Goal: Transaction & Acquisition: Subscribe to service/newsletter

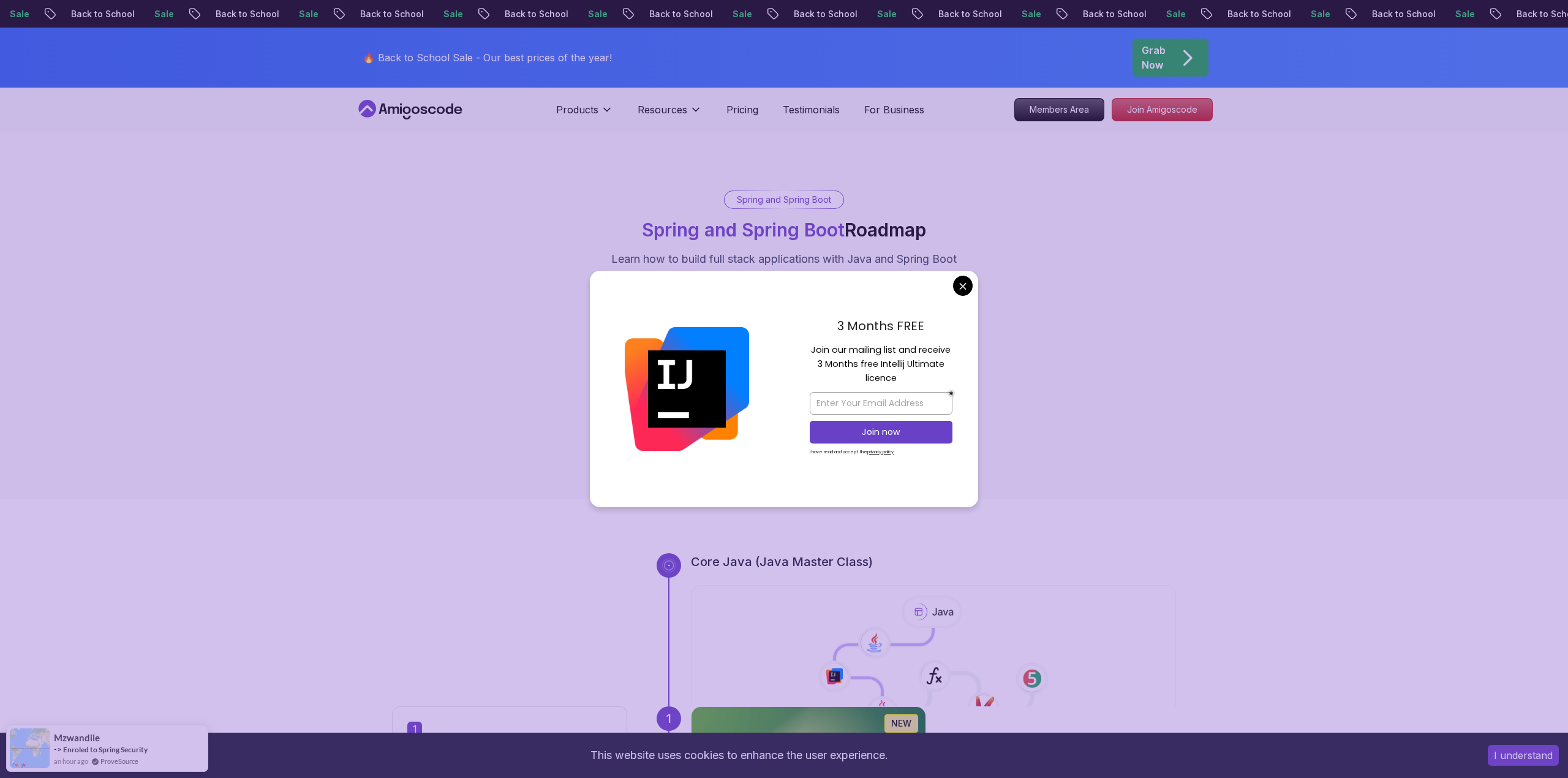
click at [736, 100] on div "Products Resources Pricing Testimonials For Business" at bounding box center [741, 109] width 368 height 25
click at [736, 107] on p "Pricing" at bounding box center [742, 110] width 32 height 15
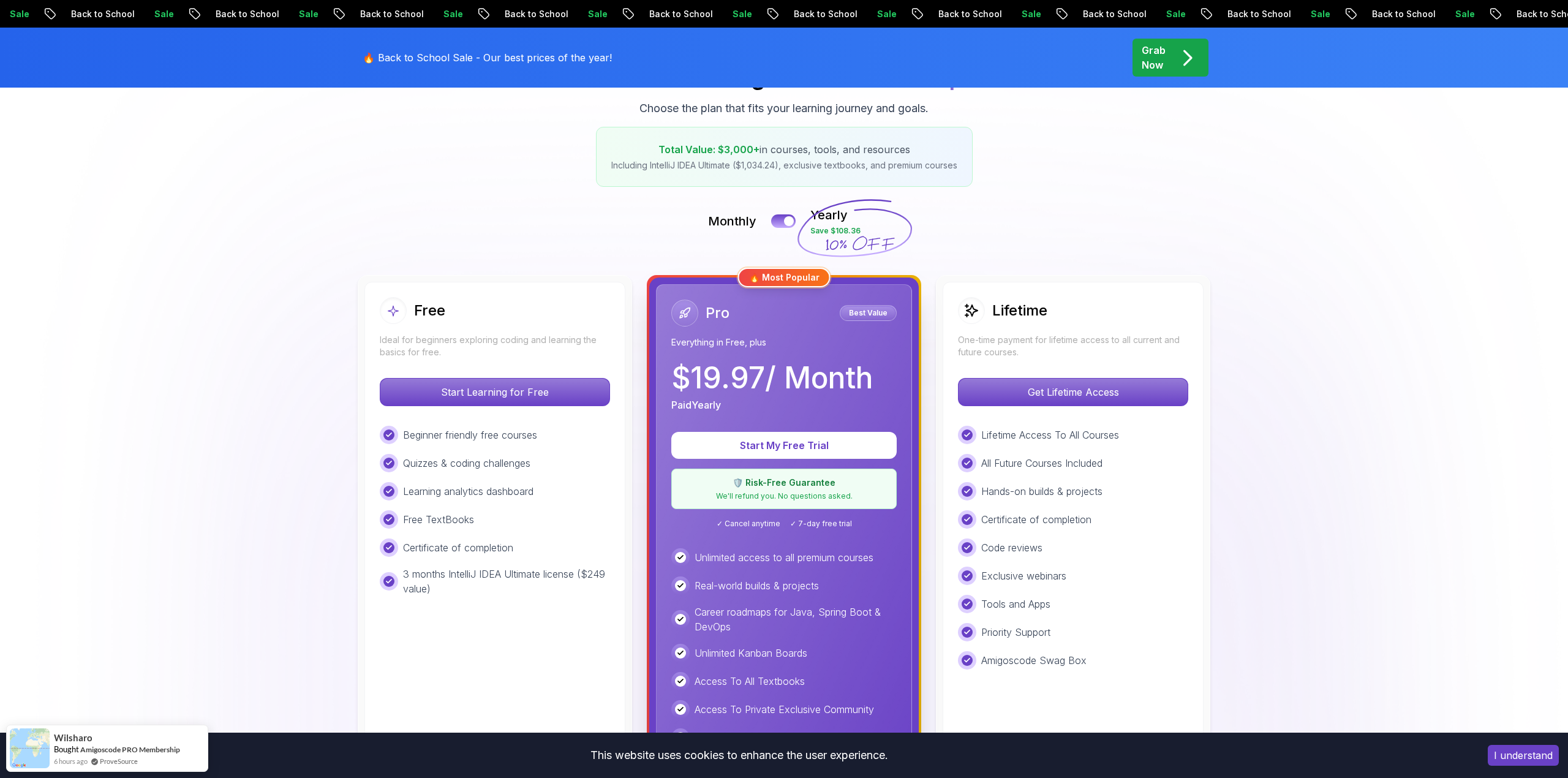
scroll to position [180, 0]
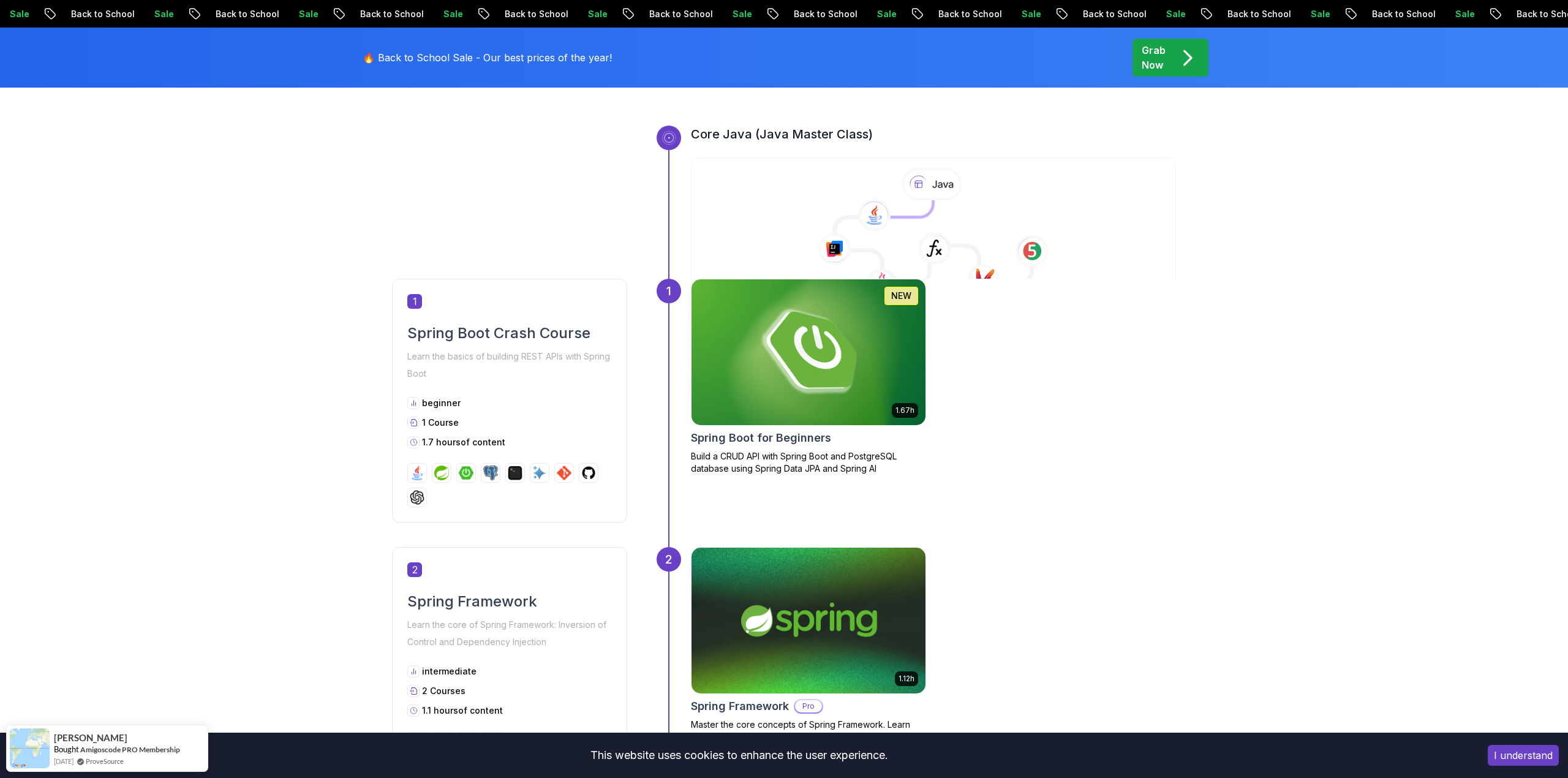
scroll to position [429, 0]
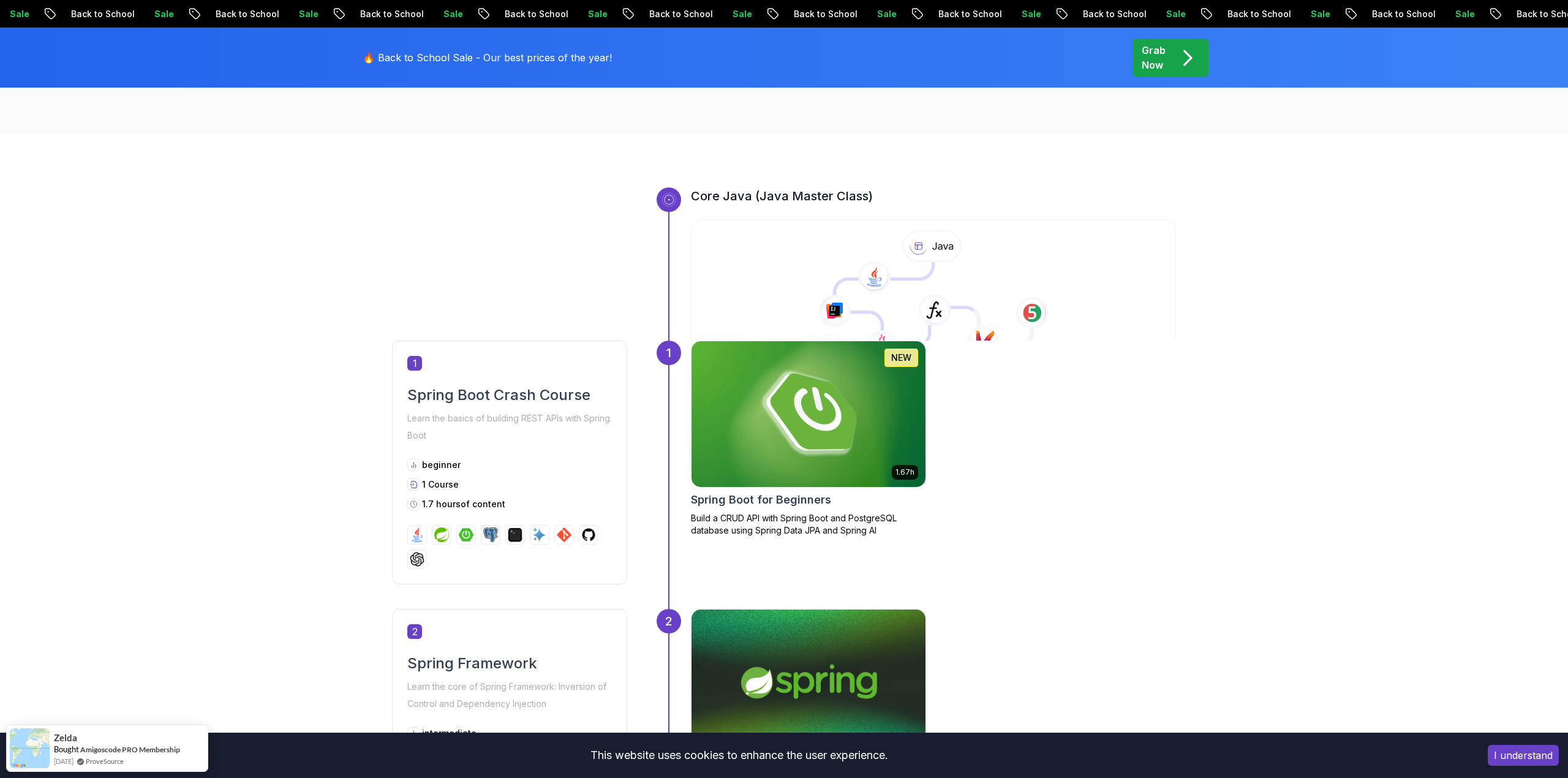
scroll to position [365, 0]
click at [673, 197] on icon at bounding box center [669, 200] width 12 height 12
click at [786, 193] on h3 "Core Java (Java Master Class)" at bounding box center [934, 196] width 486 height 17
click at [786, 212] on div "Core Java (Java Master Class)" at bounding box center [934, 264] width 486 height 153
click at [791, 199] on h3 "Core Java (Java Master Class)" at bounding box center [934, 196] width 486 height 17
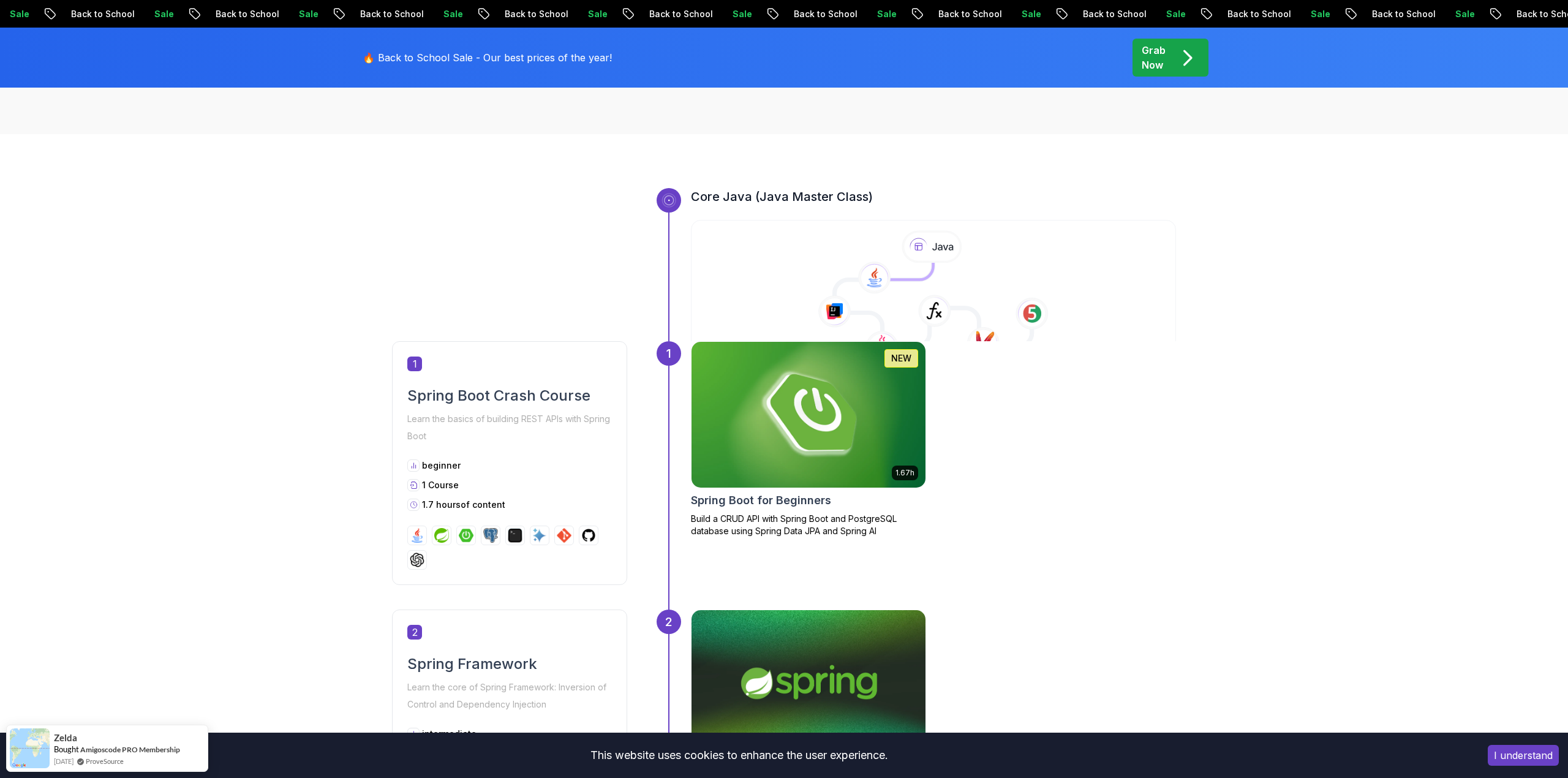
click at [791, 197] on h3 "Core Java (Java Master Class)" at bounding box center [934, 196] width 486 height 17
drag, startPoint x: 875, startPoint y: 197, endPoint x: 648, endPoint y: 198, distance: 227.0
click at [648, 198] on div "Core Java (Java Master Class)" at bounding box center [784, 264] width 784 height 153
click at [648, 199] on div "Core Java (Java Master Class)" at bounding box center [784, 264] width 784 height 153
click at [701, 189] on h3 "Core Java (Java Master Class)" at bounding box center [934, 196] width 486 height 17
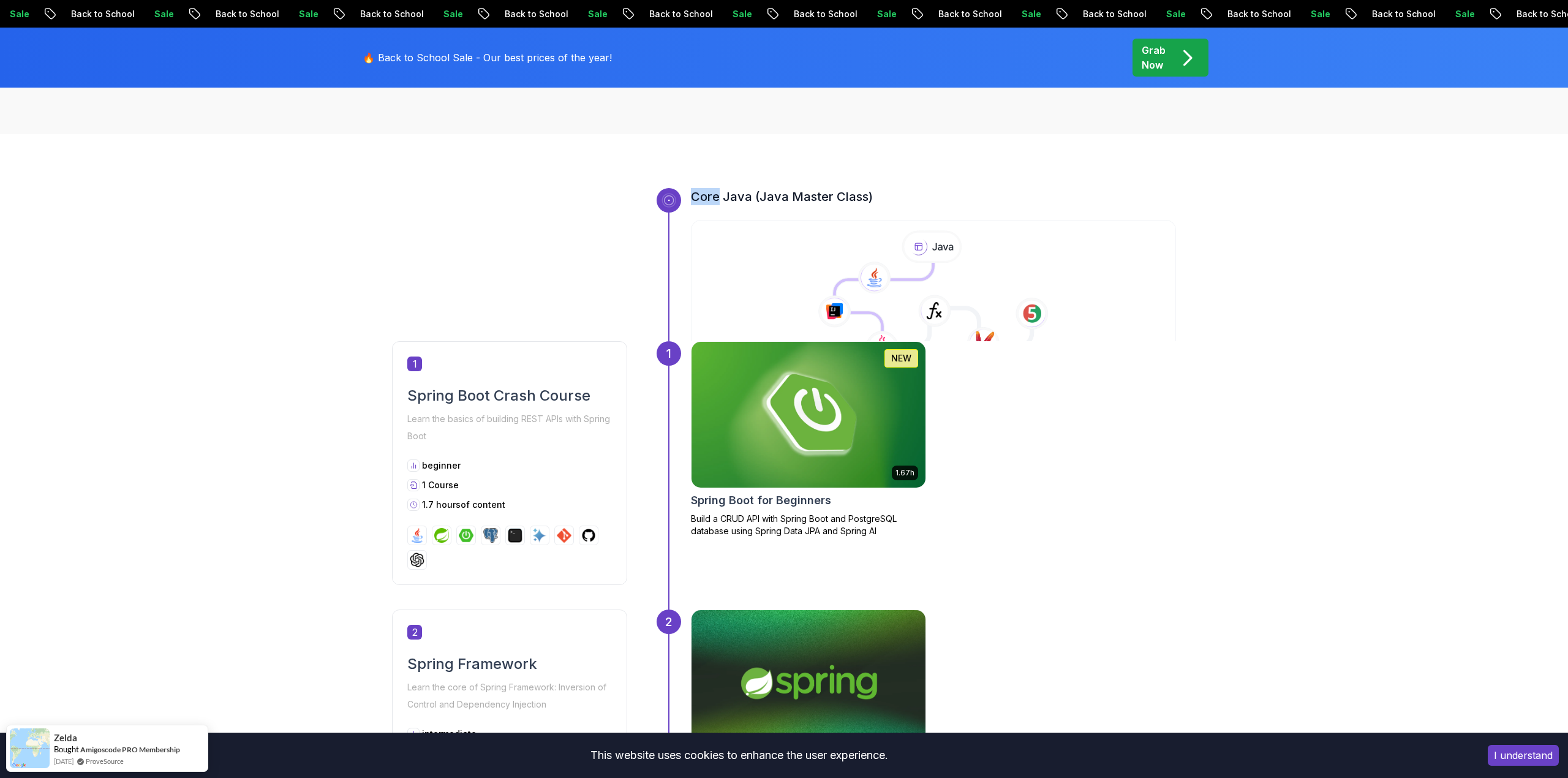
click at [701, 189] on h3 "Core Java (Java Master Class)" at bounding box center [934, 196] width 486 height 17
click at [735, 193] on h3 "Core Java (Java Master Class)" at bounding box center [934, 196] width 486 height 17
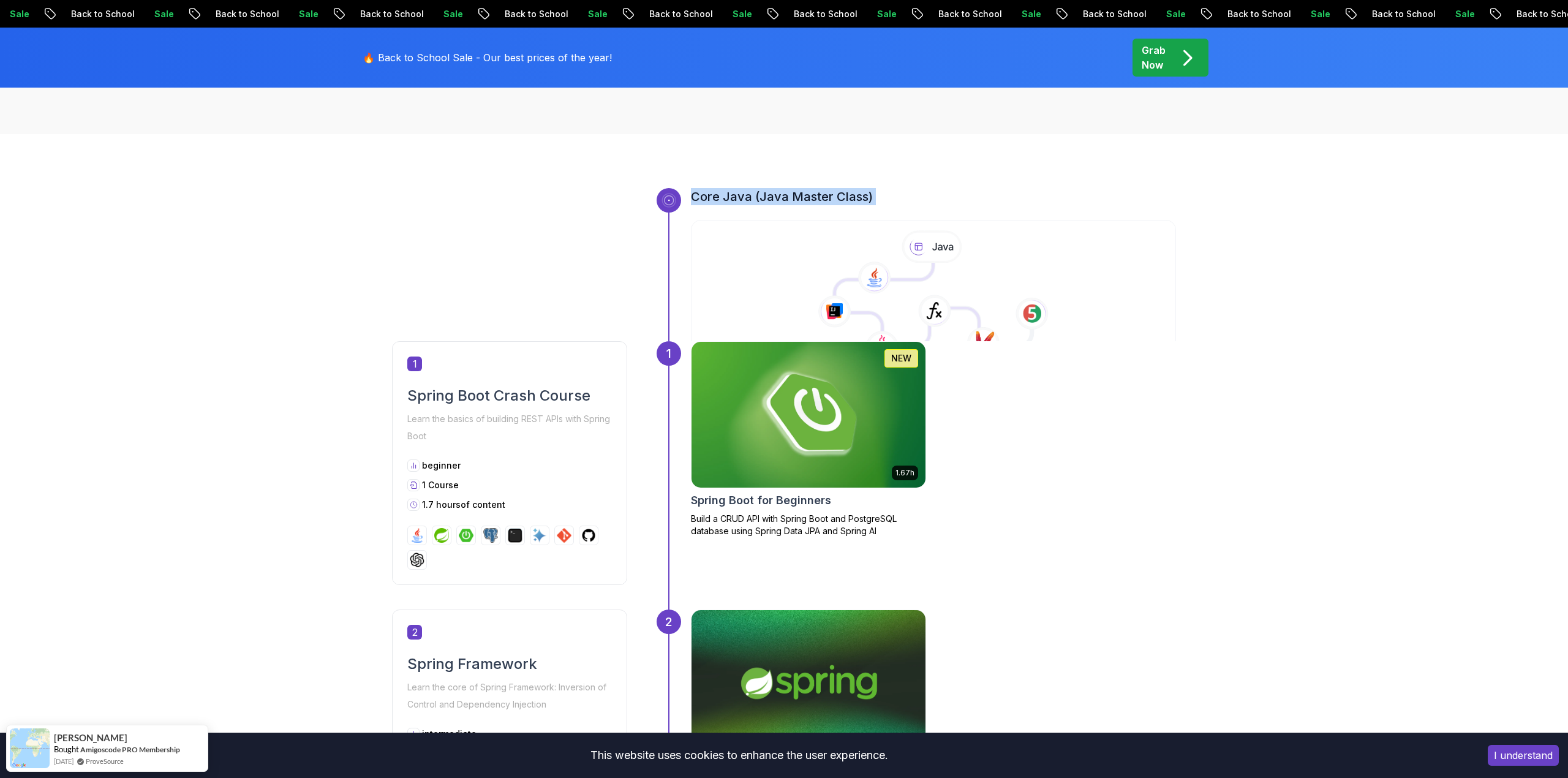
click at [735, 193] on h3 "Core Java (Java Master Class)" at bounding box center [934, 196] width 486 height 17
click at [880, 193] on h3 "Core Java (Java Master Class)" at bounding box center [934, 196] width 486 height 17
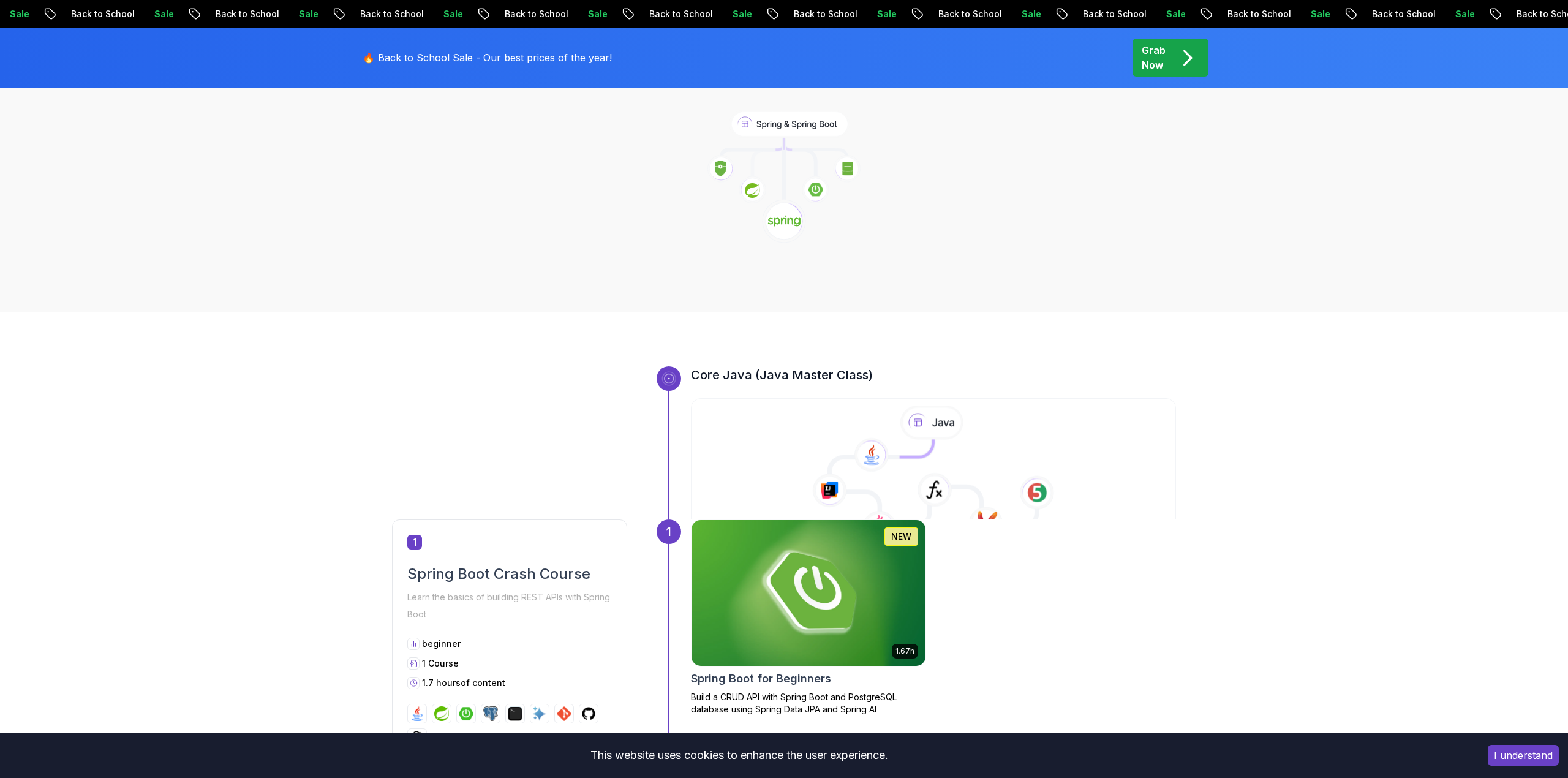
scroll to position [106, 0]
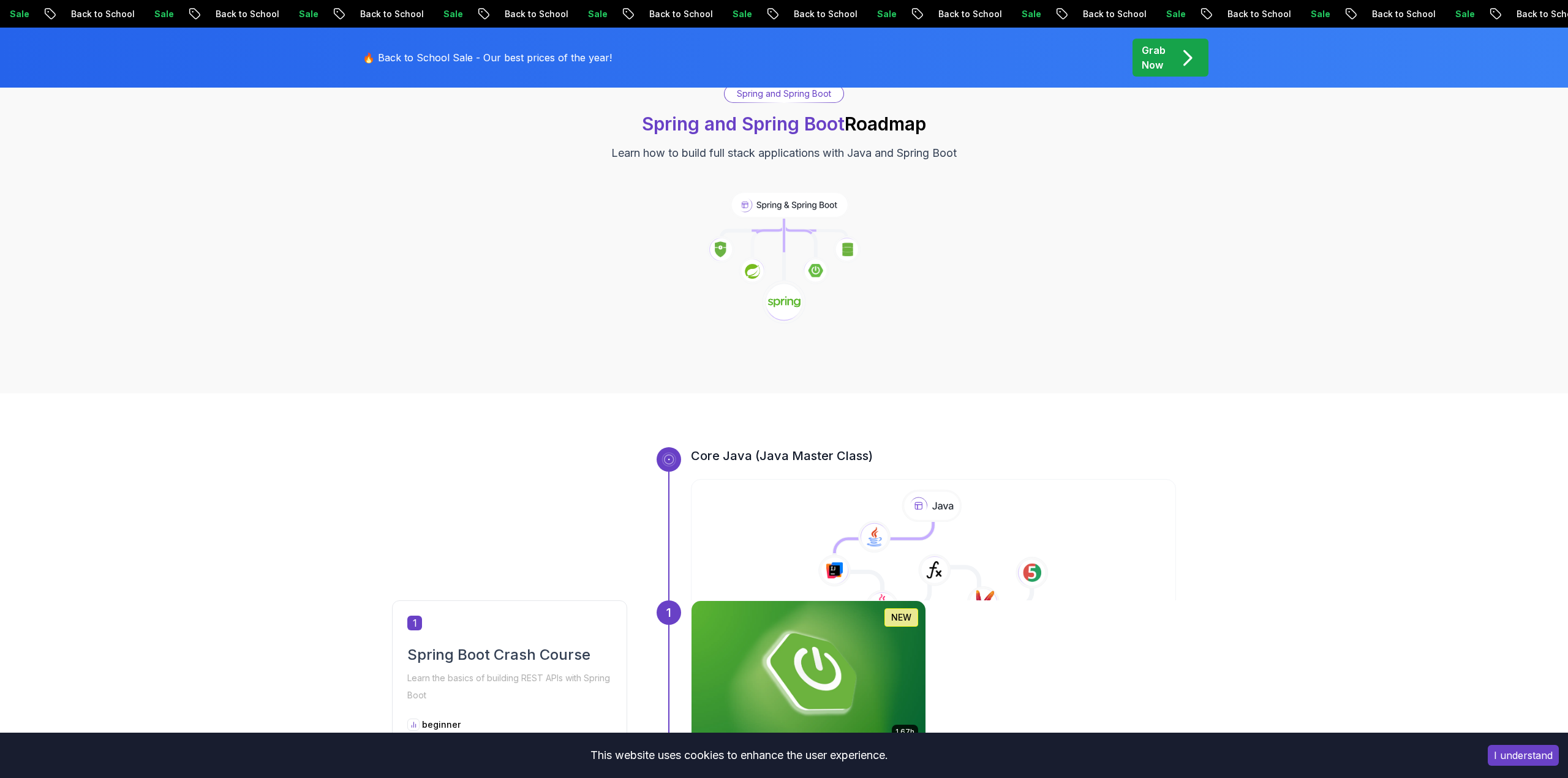
click at [664, 459] on icon at bounding box center [669, 459] width 11 height 11
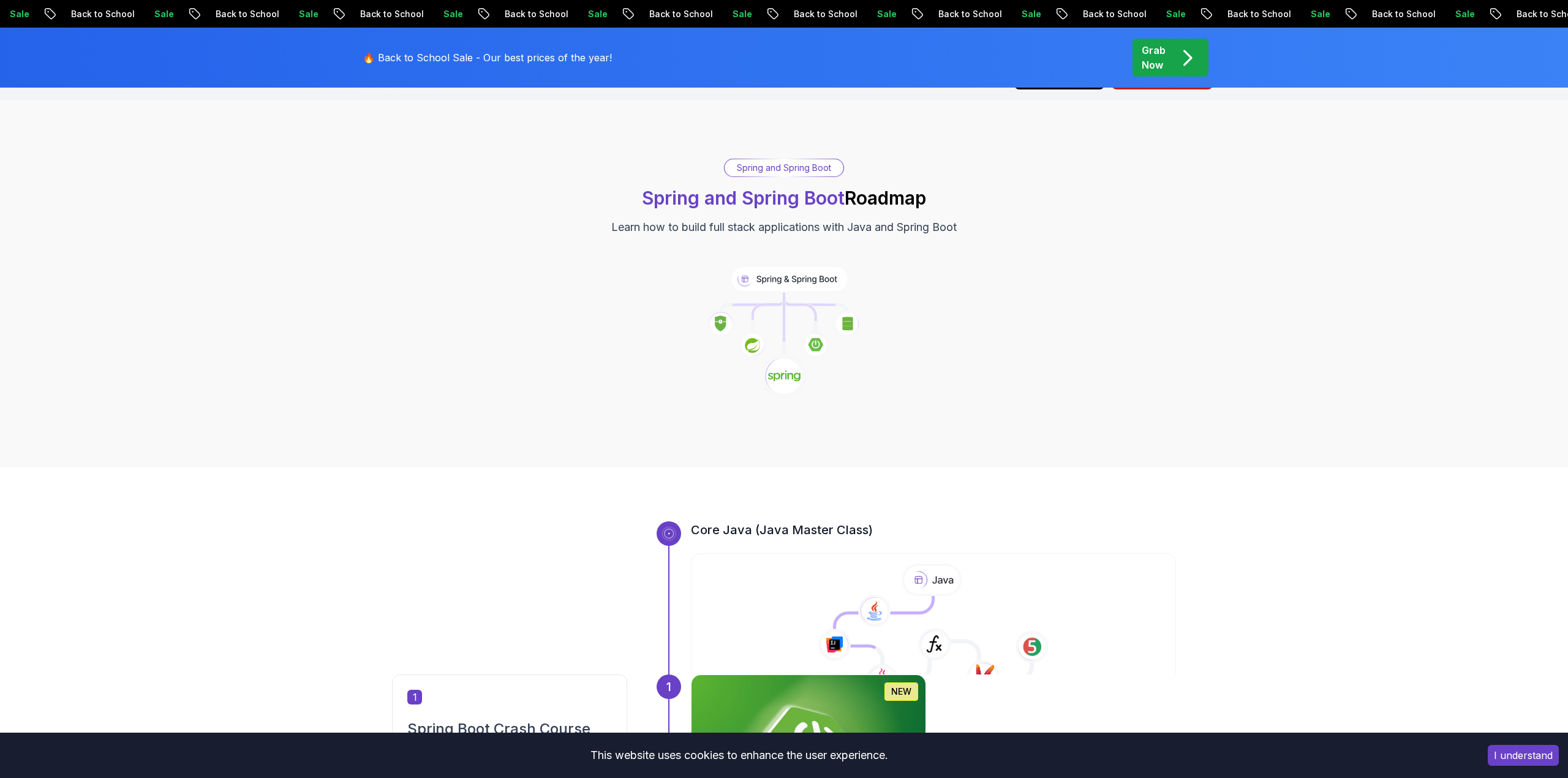
scroll to position [0, 0]
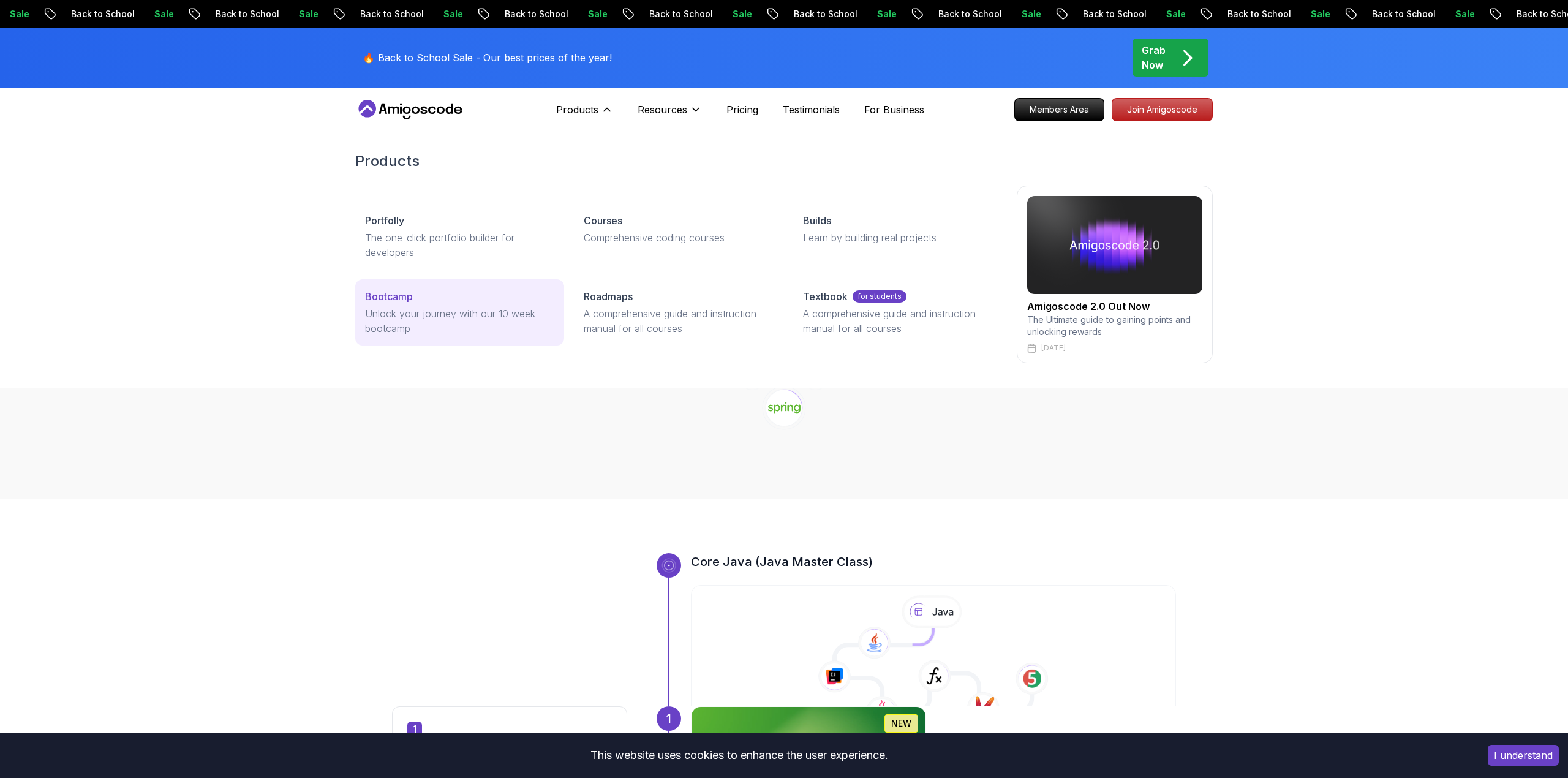
click at [522, 310] on p "Unlock your journey with our 10 week bootcamp" at bounding box center [459, 320] width 189 height 29
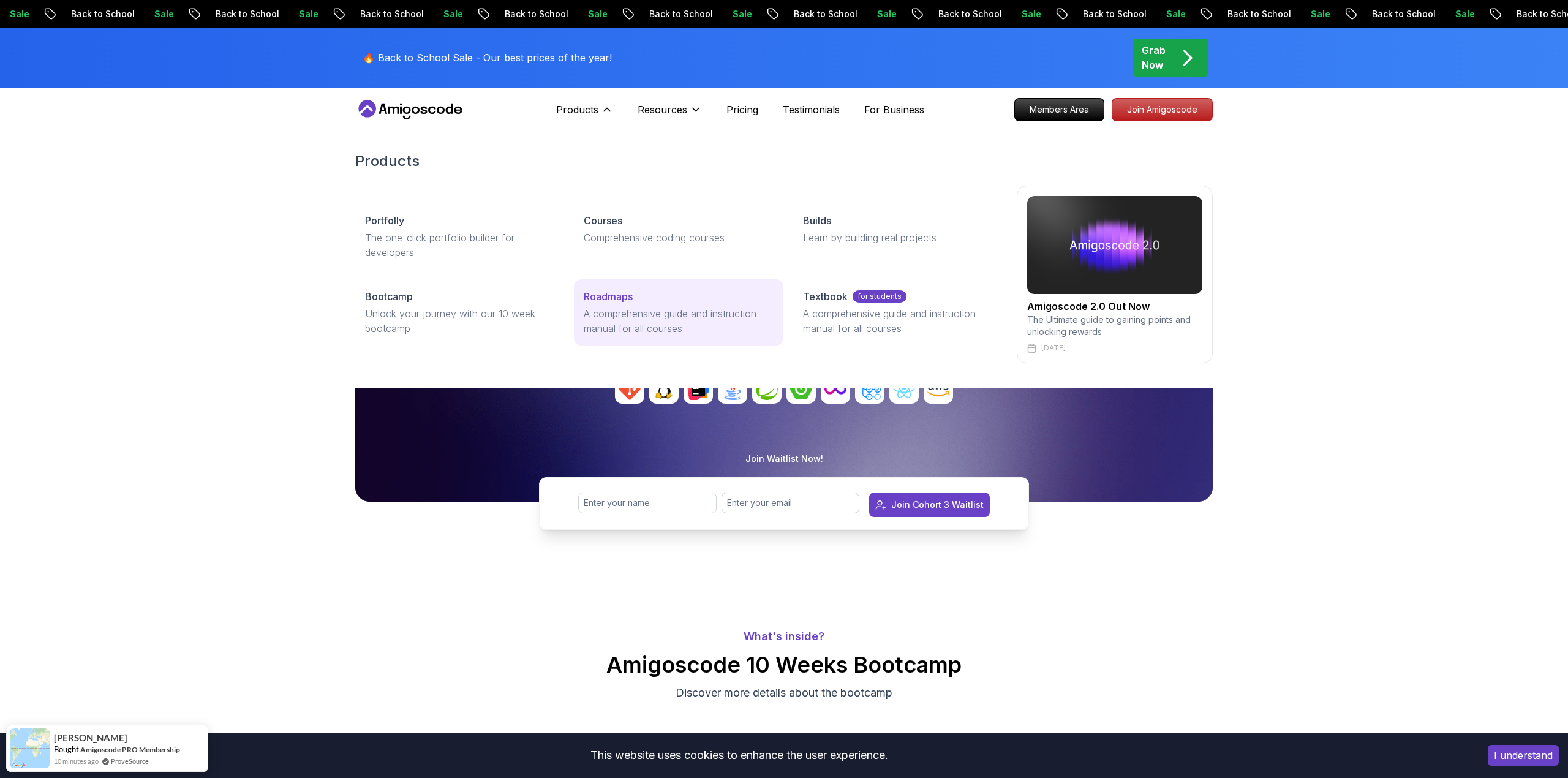
click at [620, 298] on p "Roadmaps" at bounding box center [608, 296] width 49 height 15
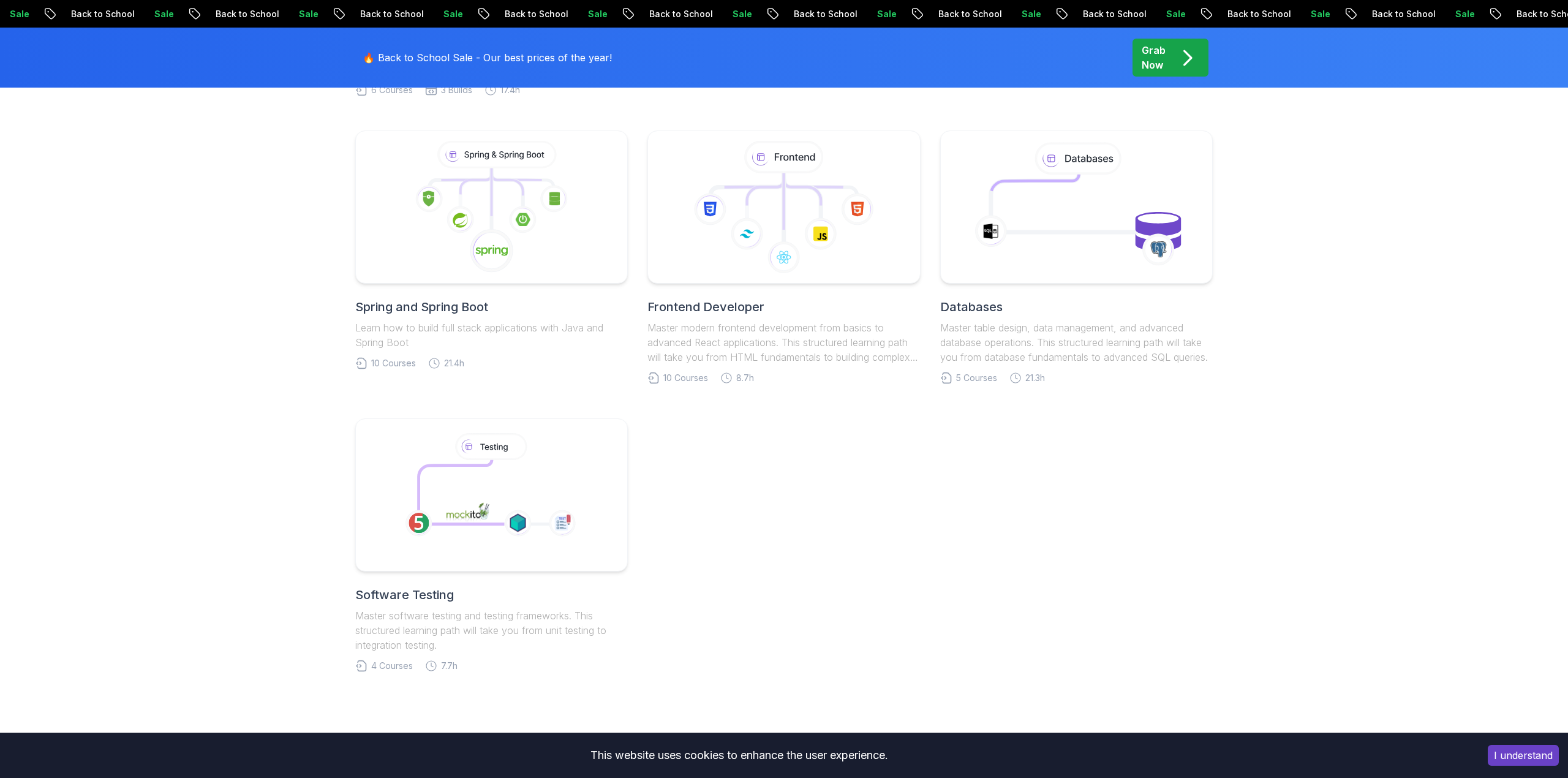
scroll to position [599, 0]
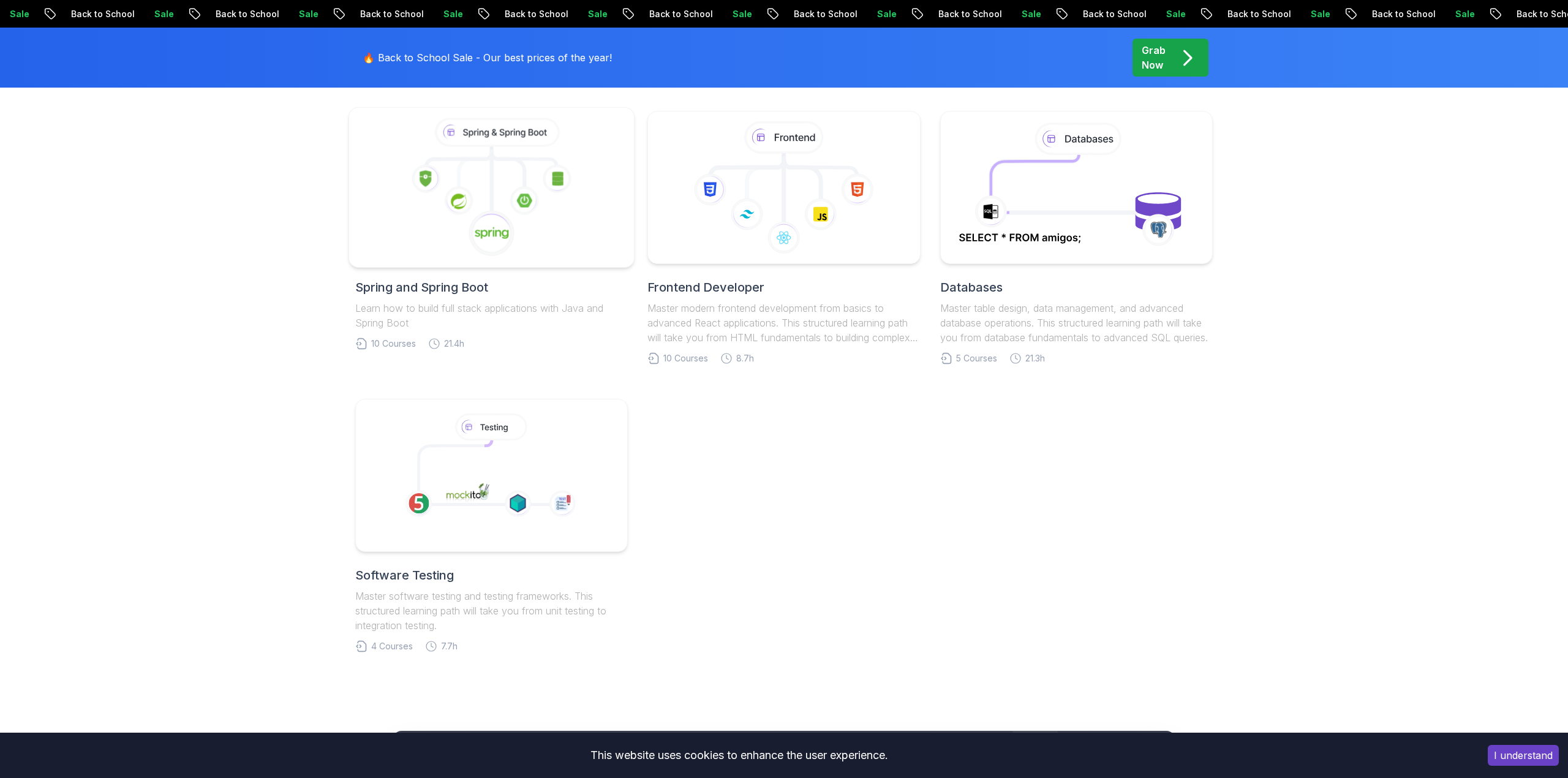
click at [488, 259] on div at bounding box center [491, 187] width 287 height 161
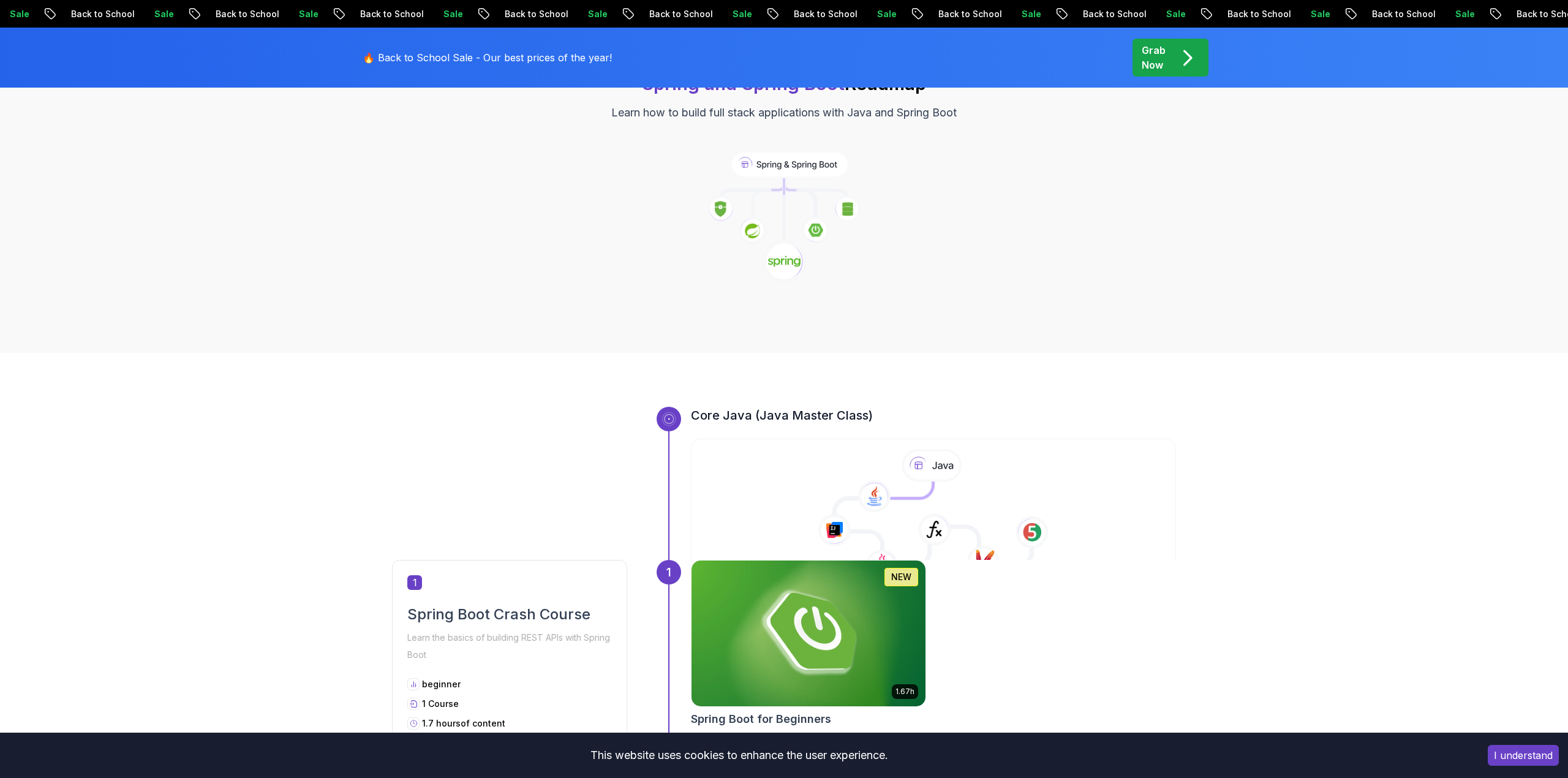
scroll to position [147, 0]
click at [671, 423] on icon at bounding box center [669, 418] width 14 height 14
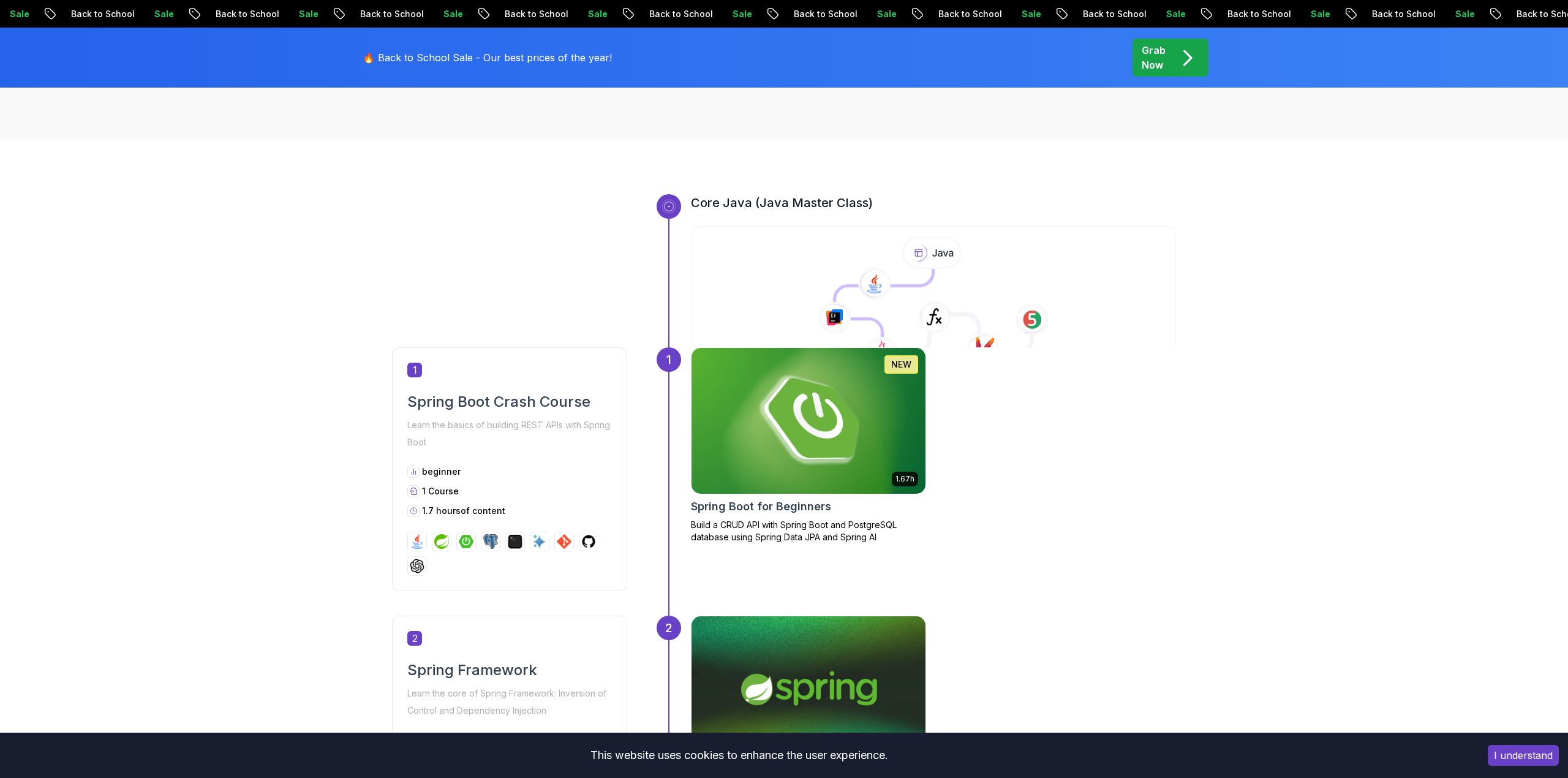
scroll to position [360, 0]
click at [825, 437] on img at bounding box center [808, 420] width 245 height 153
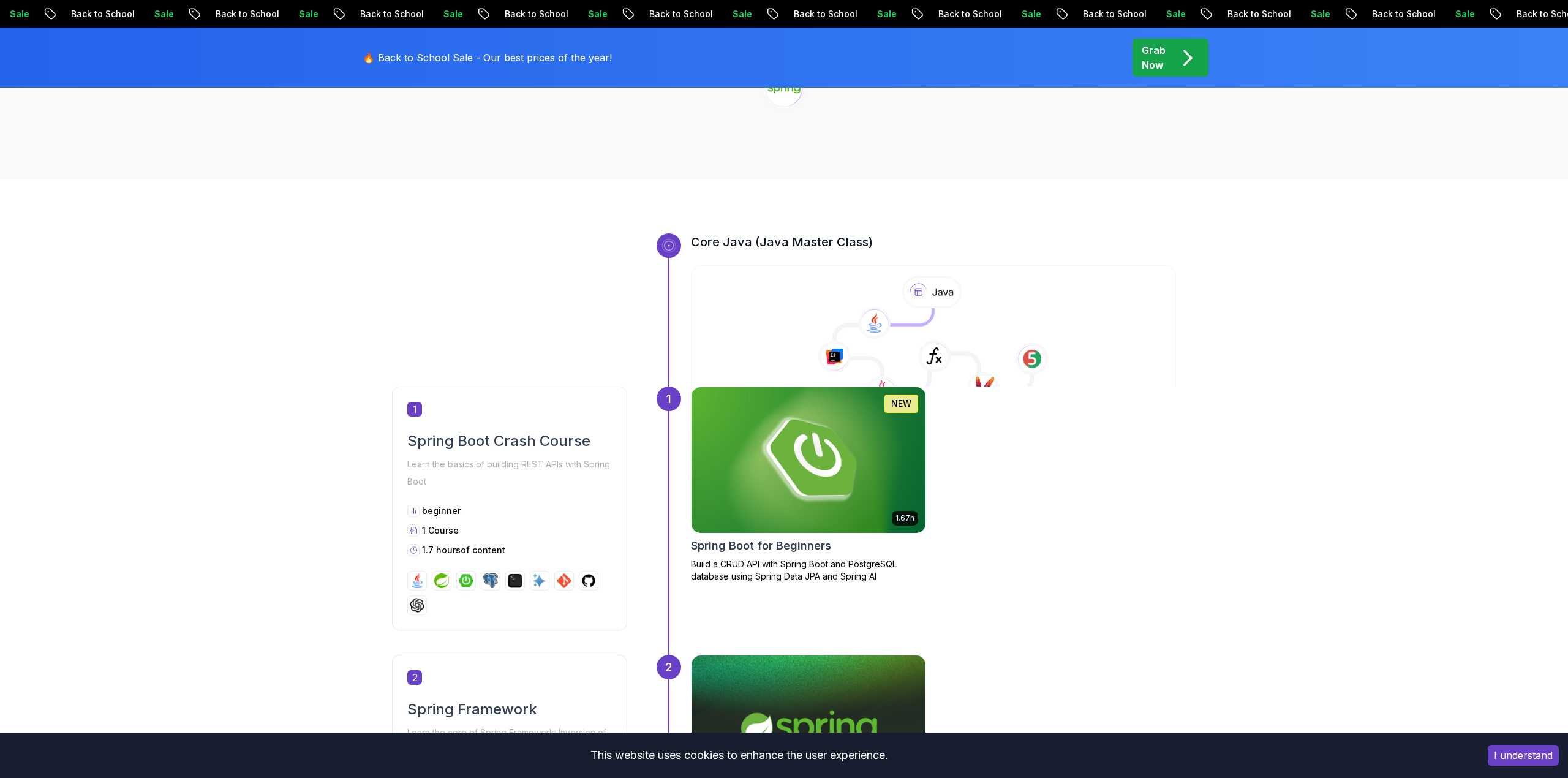
scroll to position [360, 0]
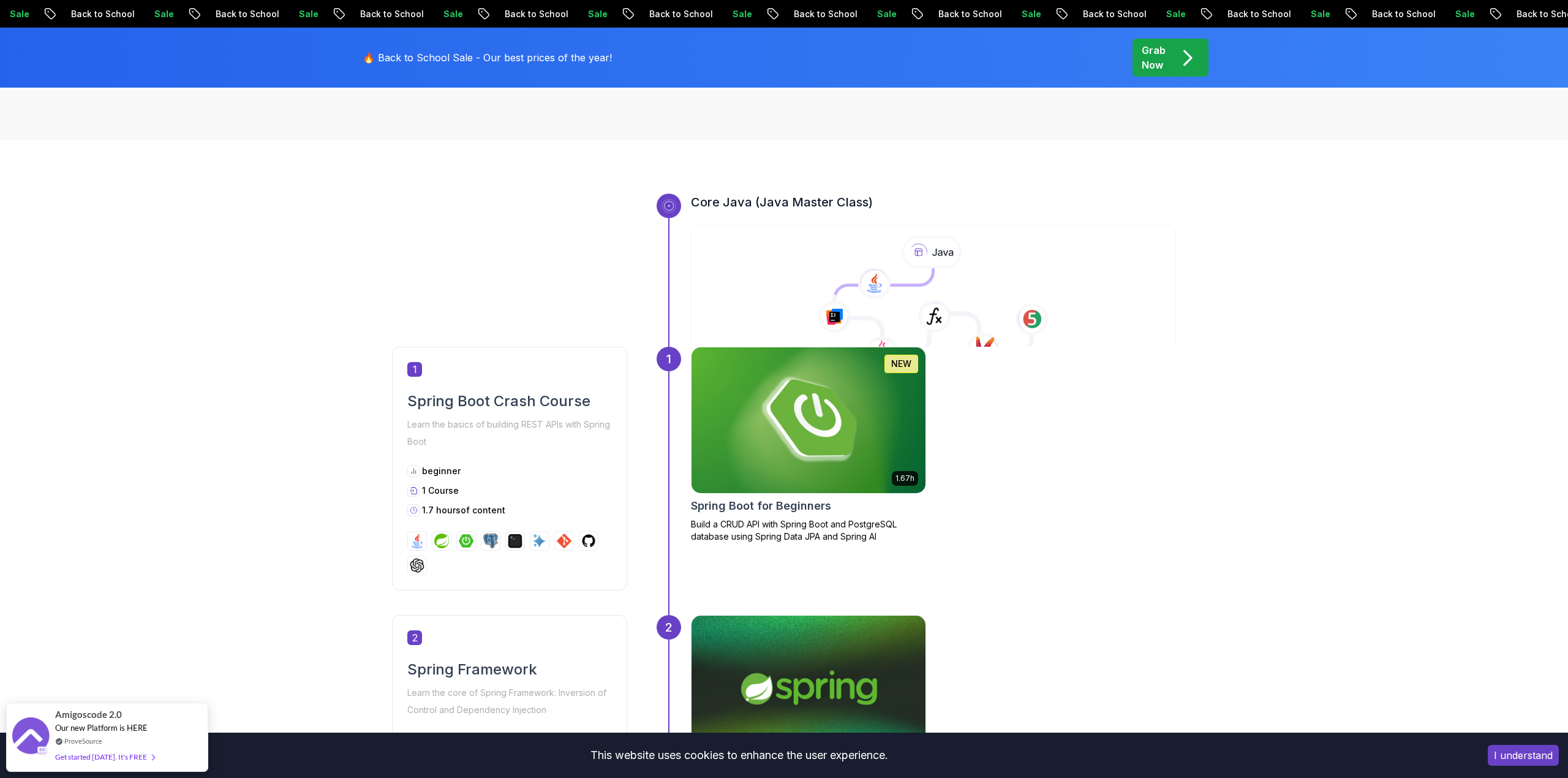
click at [677, 212] on div at bounding box center [669, 206] width 25 height 25
click at [722, 212] on div "Core Java (Java Master Class)" at bounding box center [934, 270] width 486 height 153
click at [539, 441] on p "Learn the basics of building REST APIs with Spring Boot" at bounding box center [509, 433] width 204 height 34
click at [771, 426] on img at bounding box center [808, 420] width 245 height 153
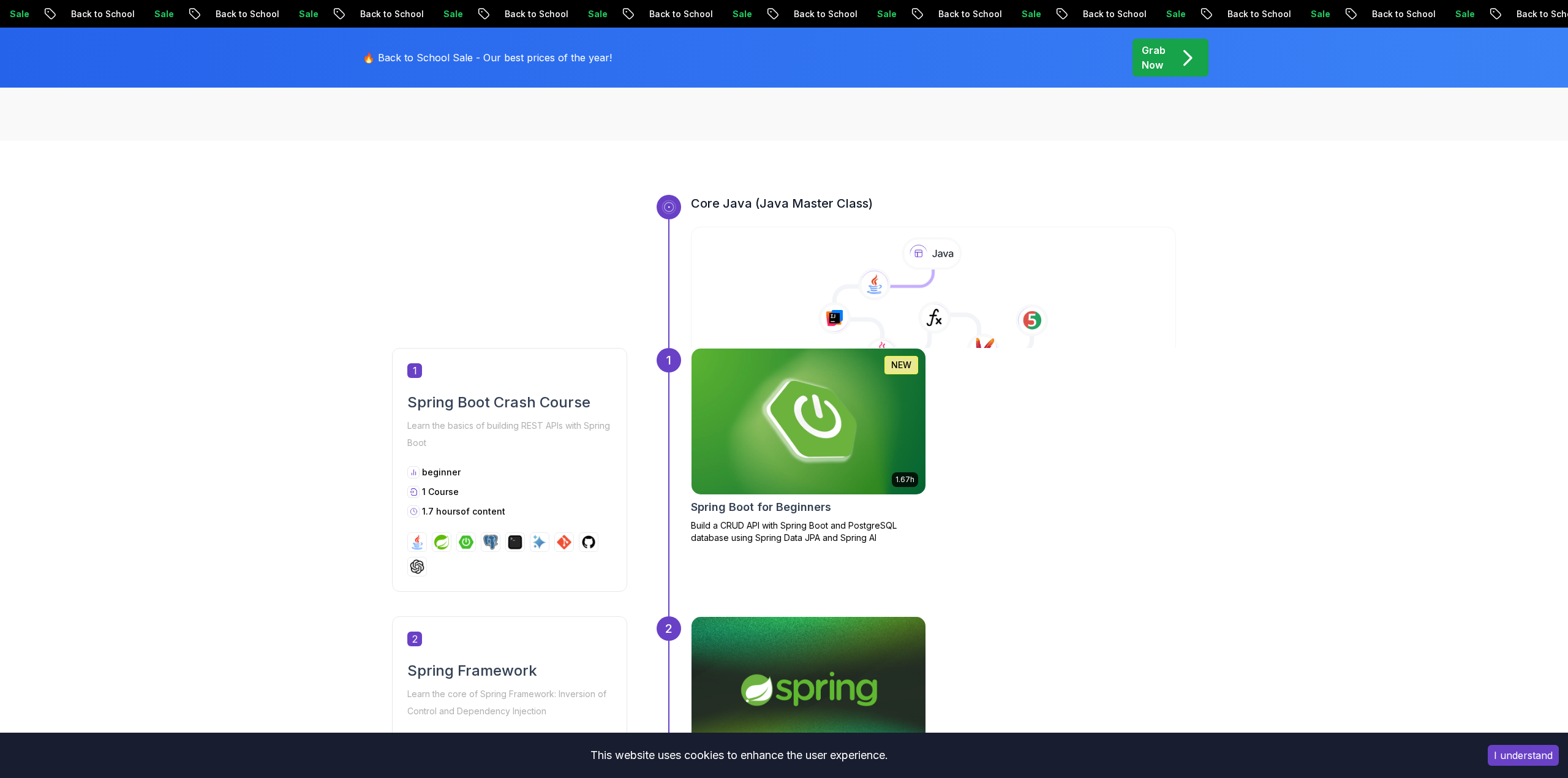
scroll to position [360, 0]
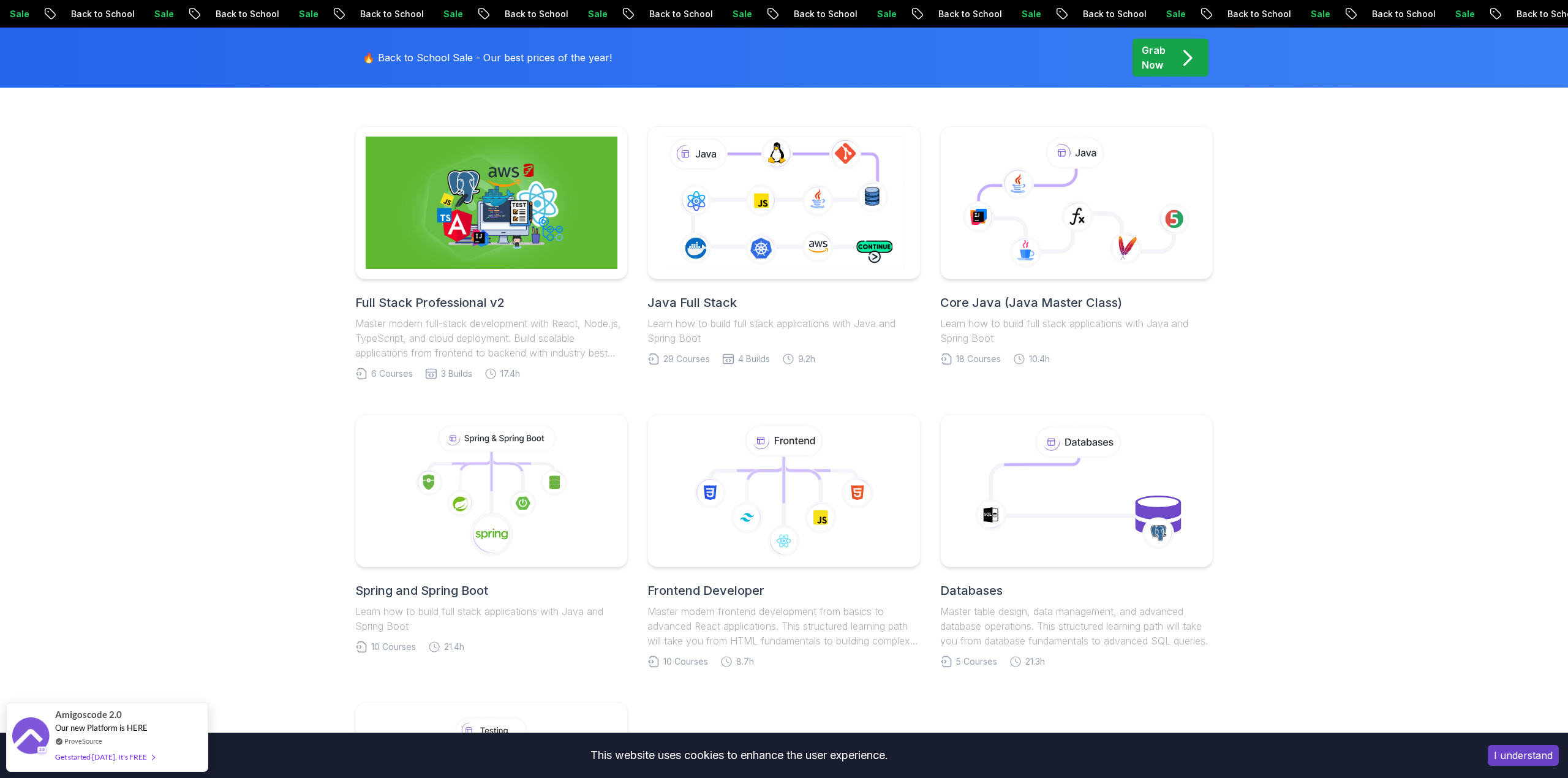
scroll to position [224, 0]
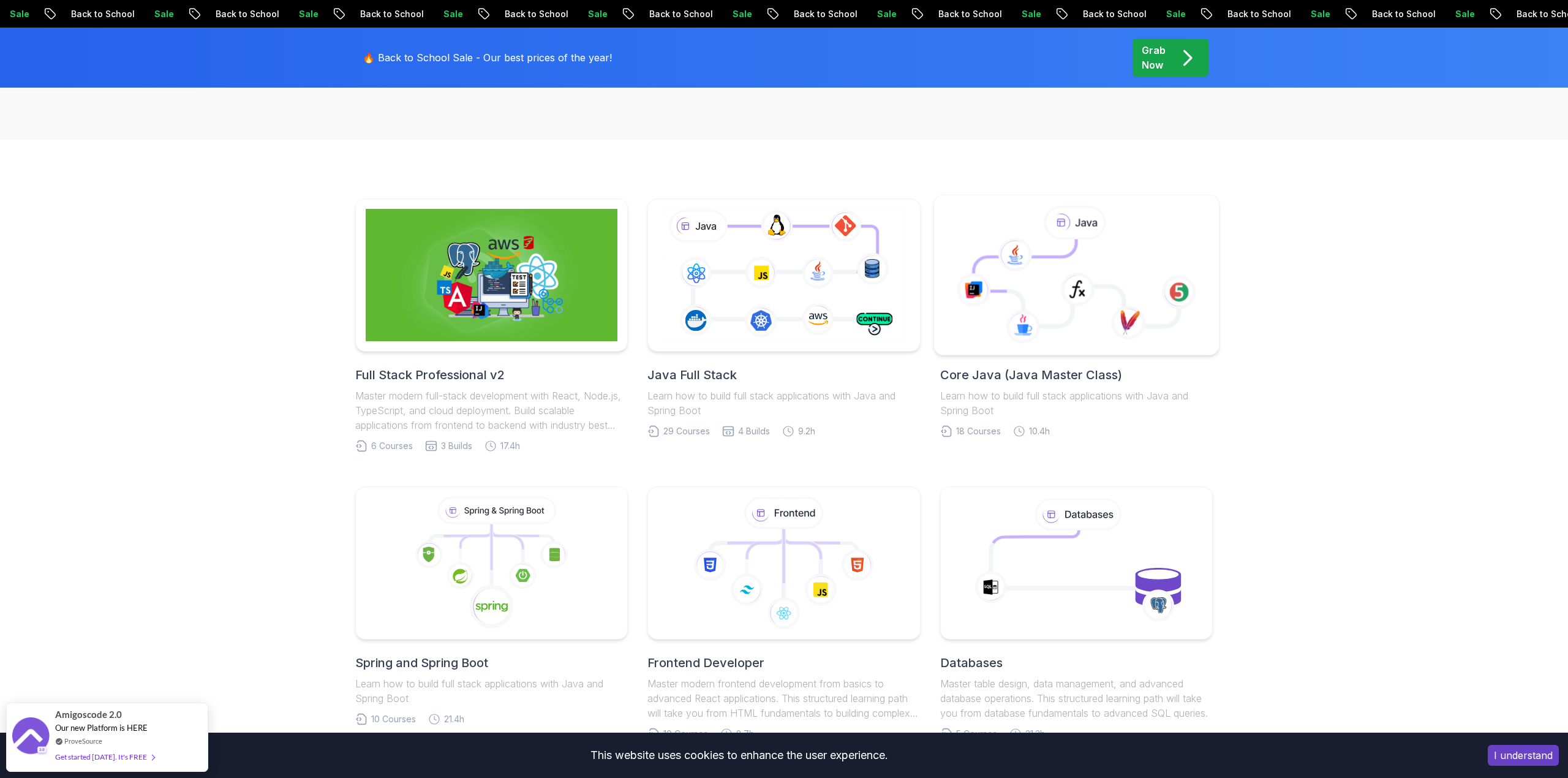
click at [970, 305] on icon at bounding box center [973, 290] width 34 height 34
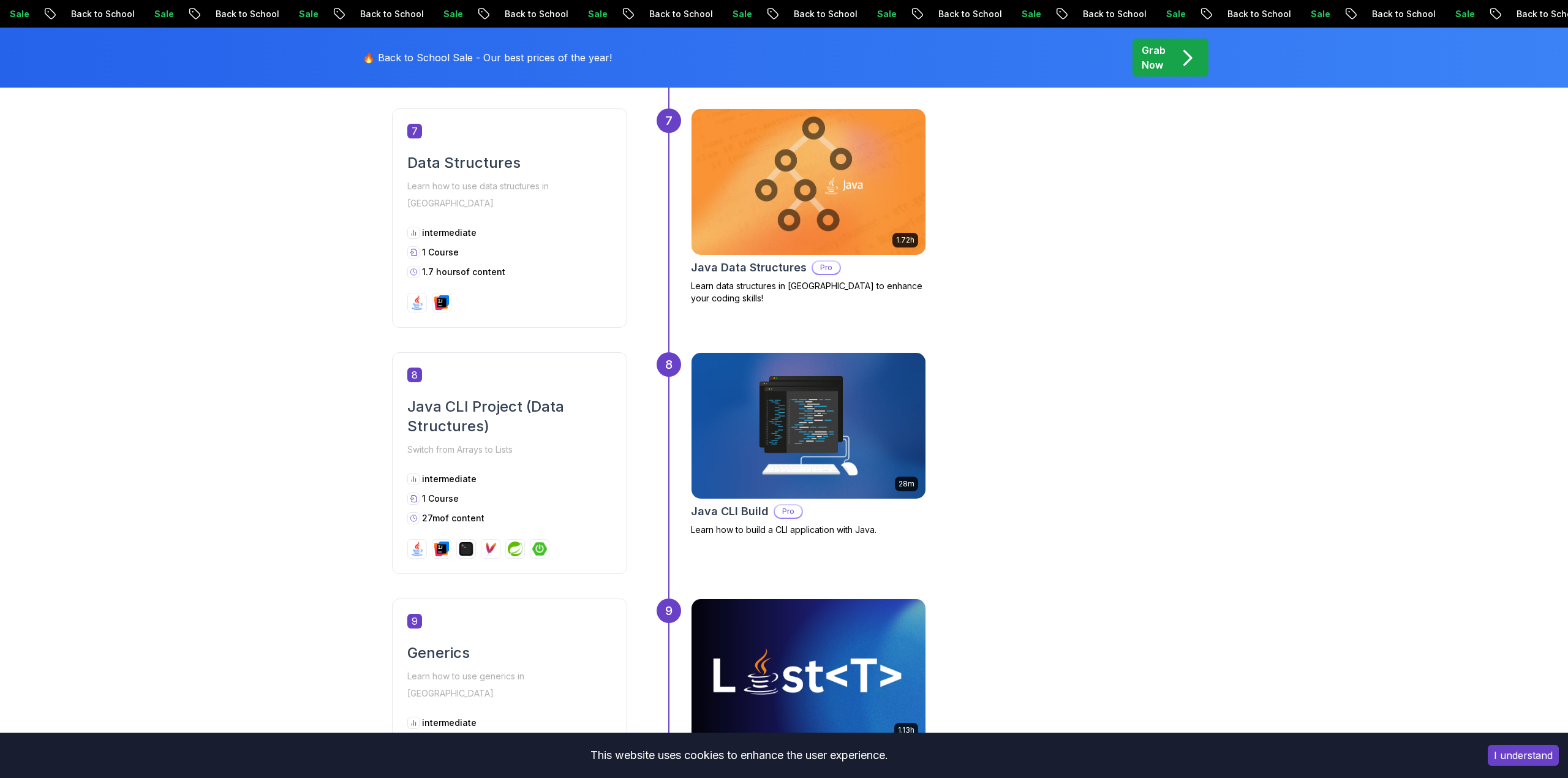
scroll to position [2033, 0]
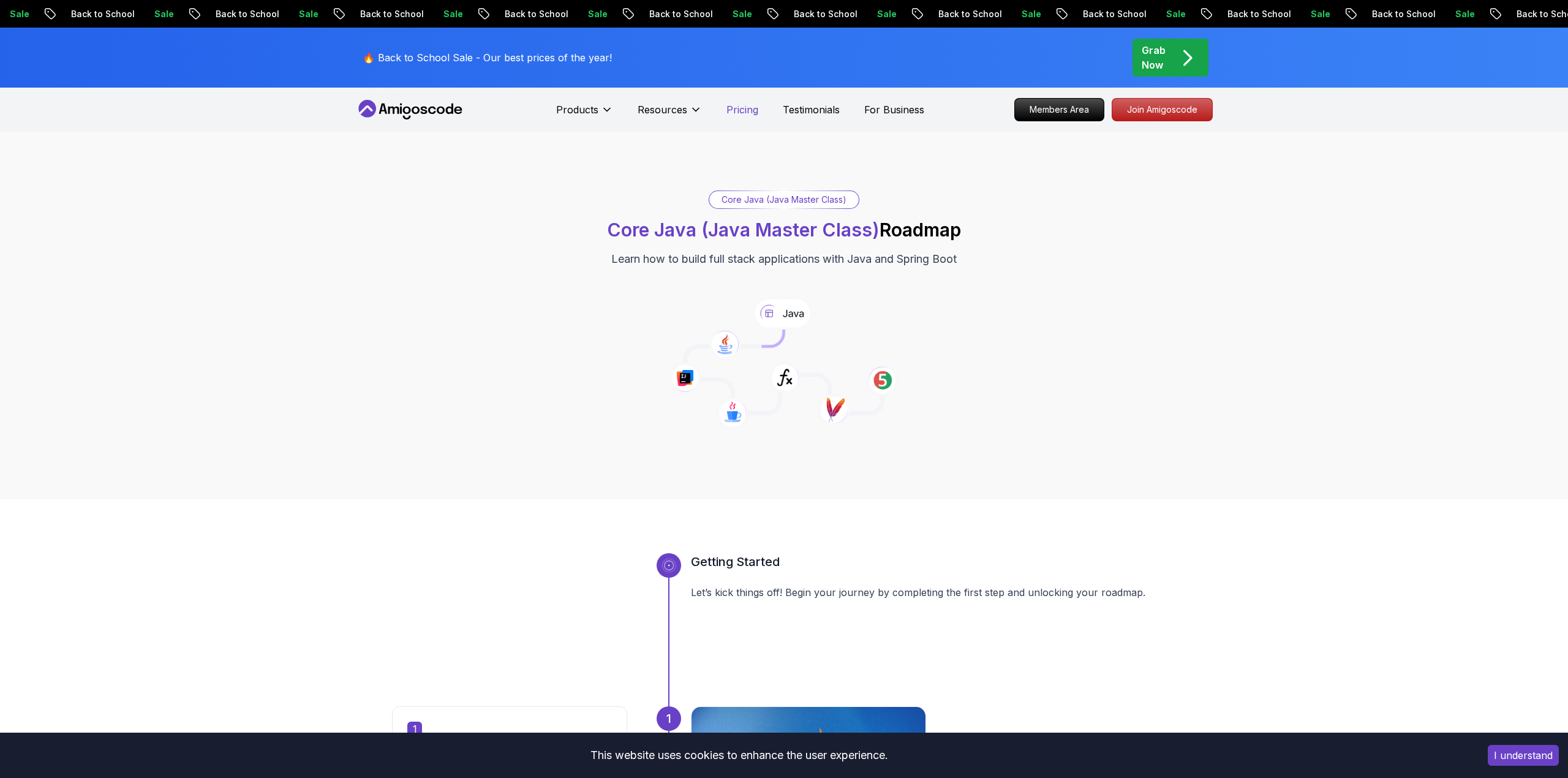
click at [756, 102] on p "Pricing" at bounding box center [742, 110] width 32 height 15
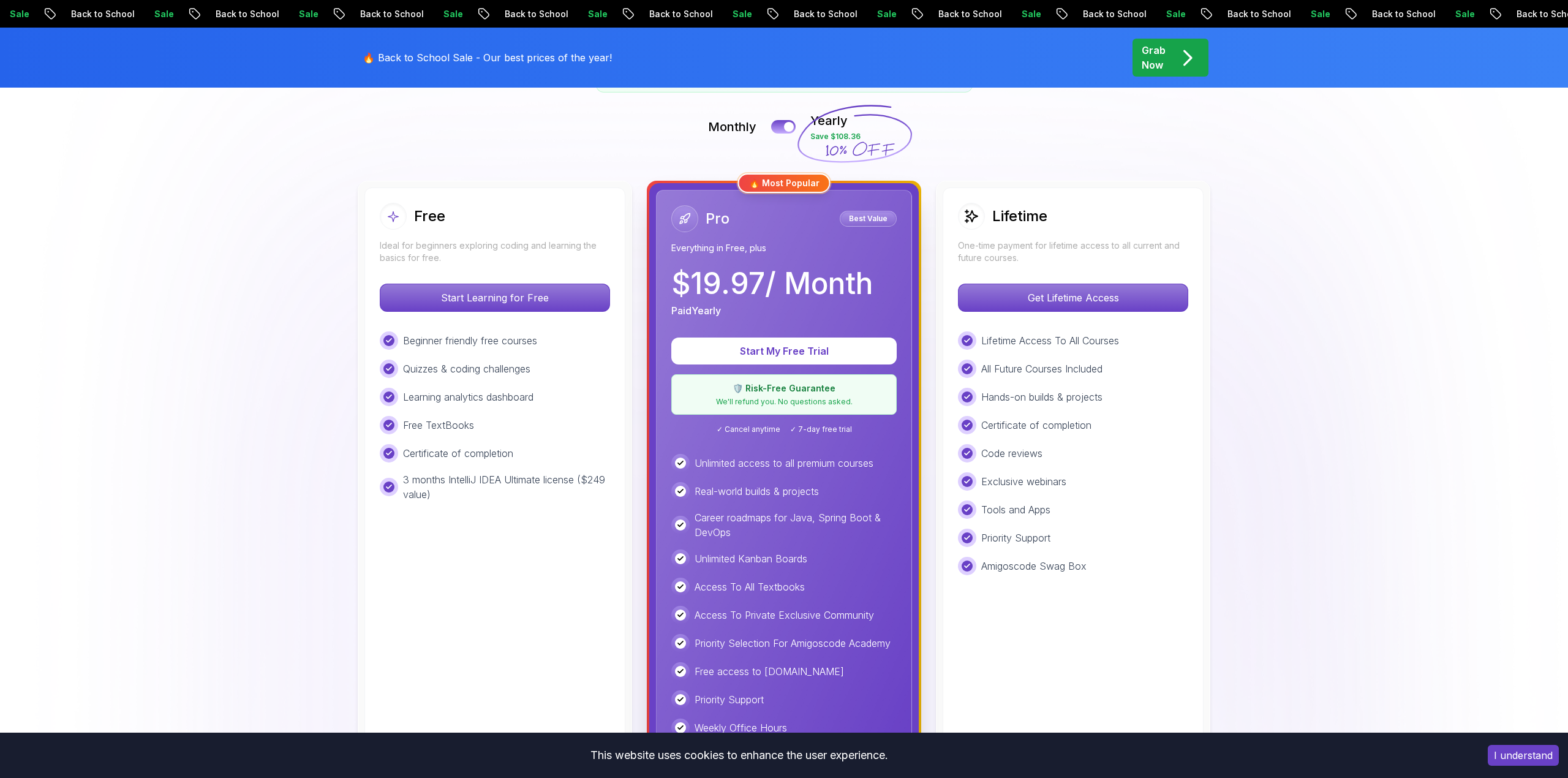
scroll to position [266, 0]
click at [564, 293] on p "Start Learning for Free" at bounding box center [494, 298] width 218 height 25
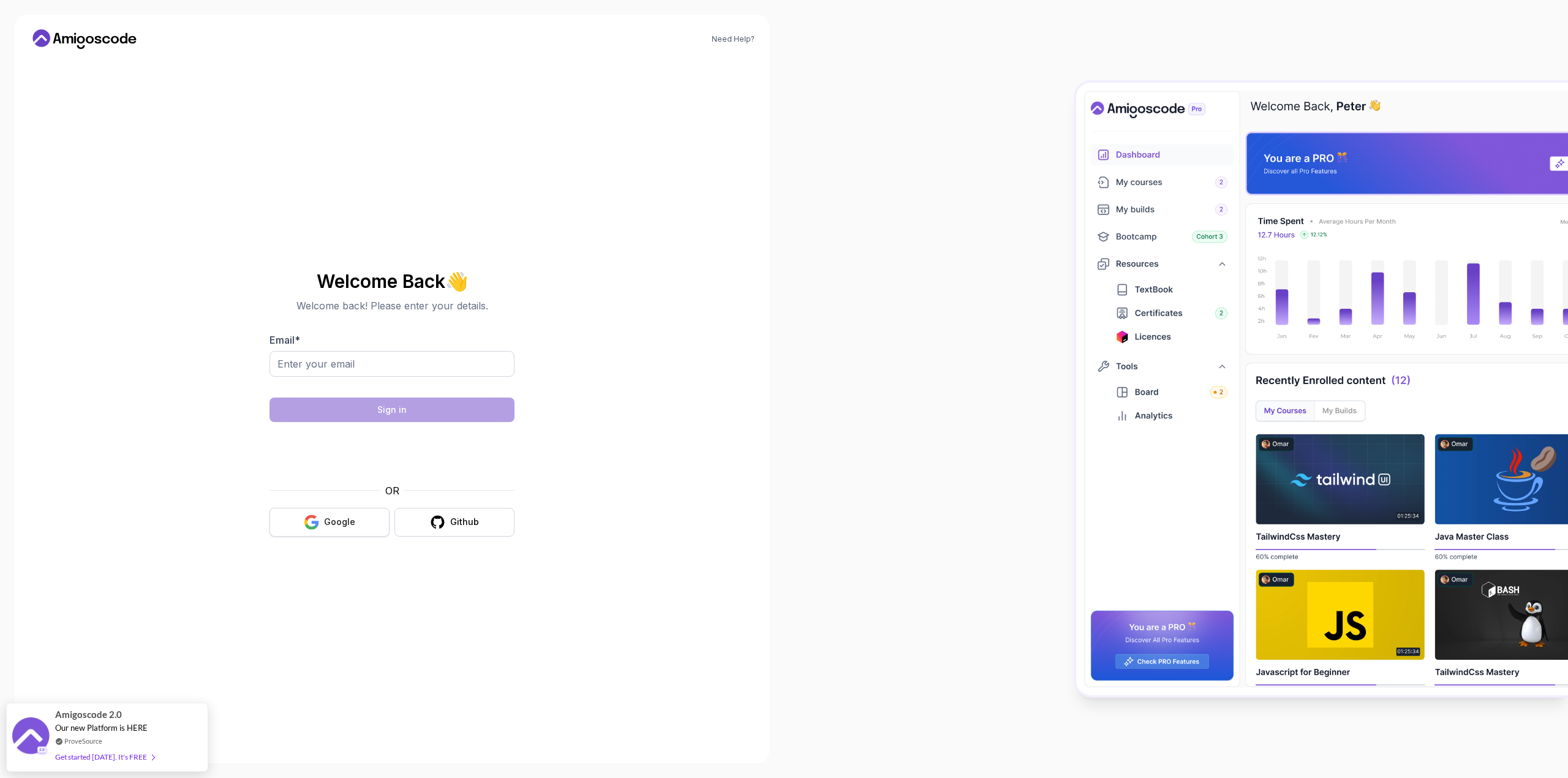
click at [333, 512] on button "Google" at bounding box center [329, 522] width 120 height 28
click at [336, 516] on div "Google" at bounding box center [340, 521] width 31 height 12
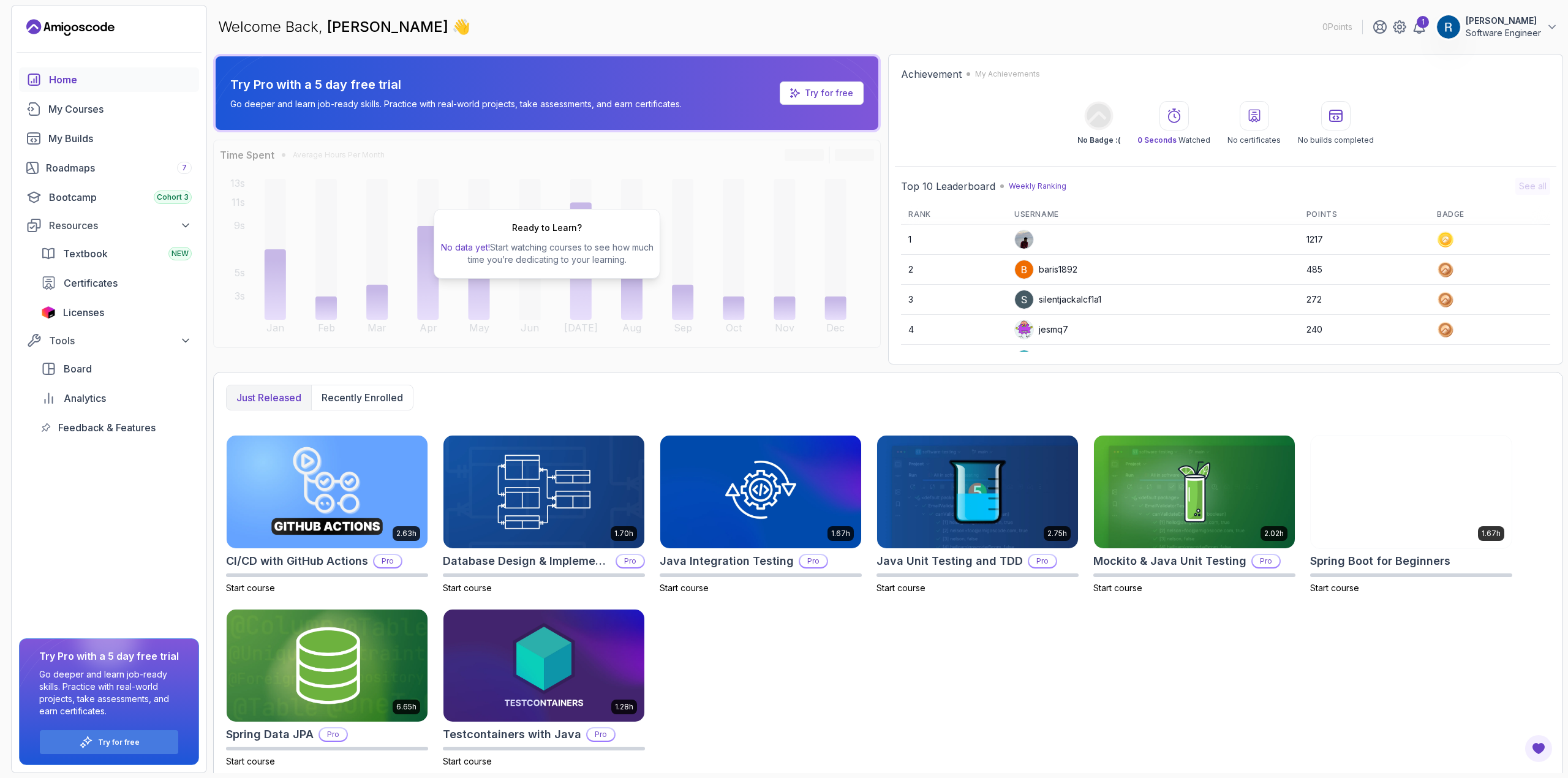
scroll to position [7, 0]
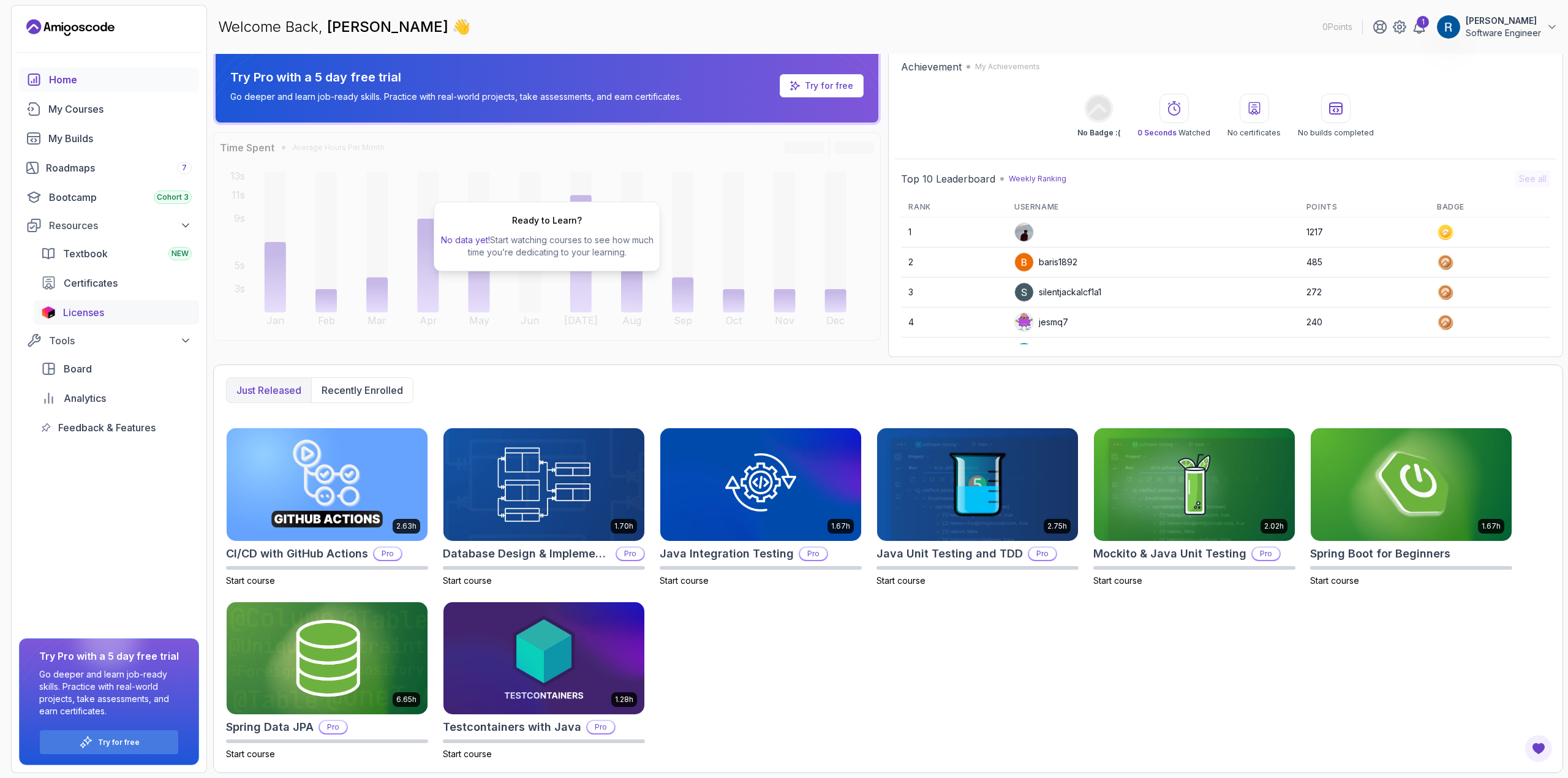
click at [82, 312] on span "Licenses" at bounding box center [83, 313] width 41 height 15
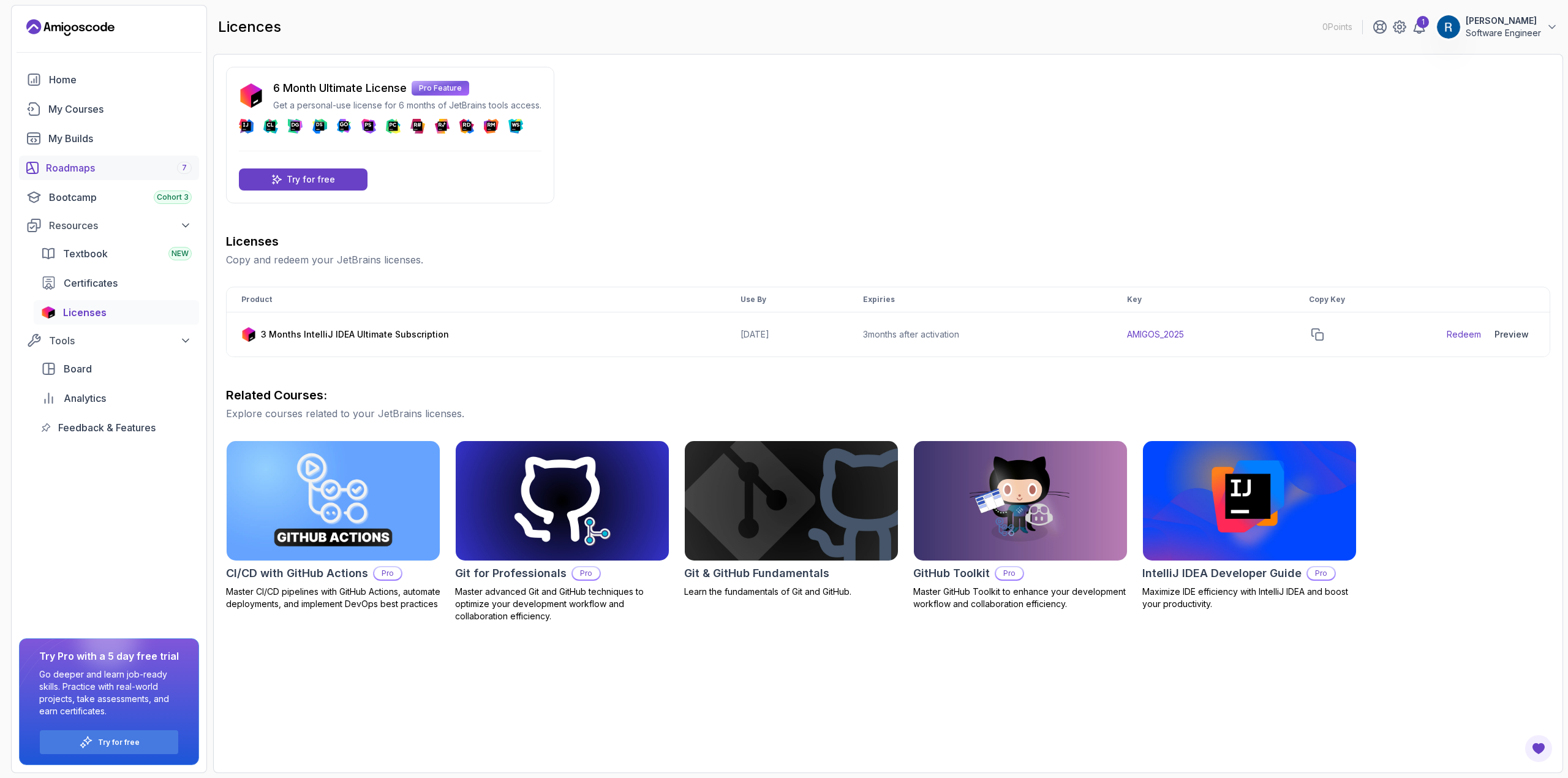
click at [56, 171] on div "Roadmaps 7" at bounding box center [118, 168] width 146 height 15
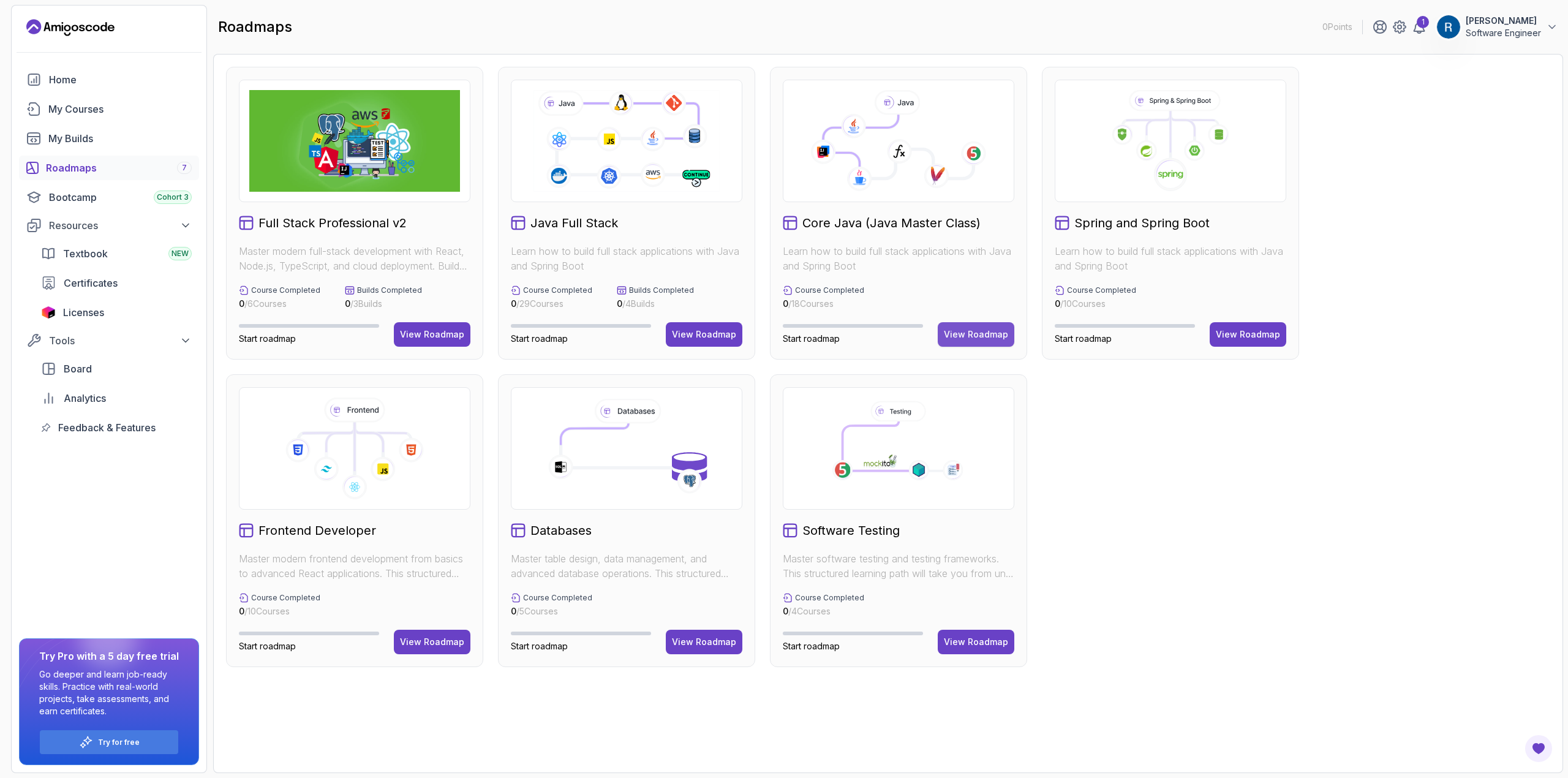
click at [968, 343] on button "View Roadmap" at bounding box center [976, 334] width 76 height 25
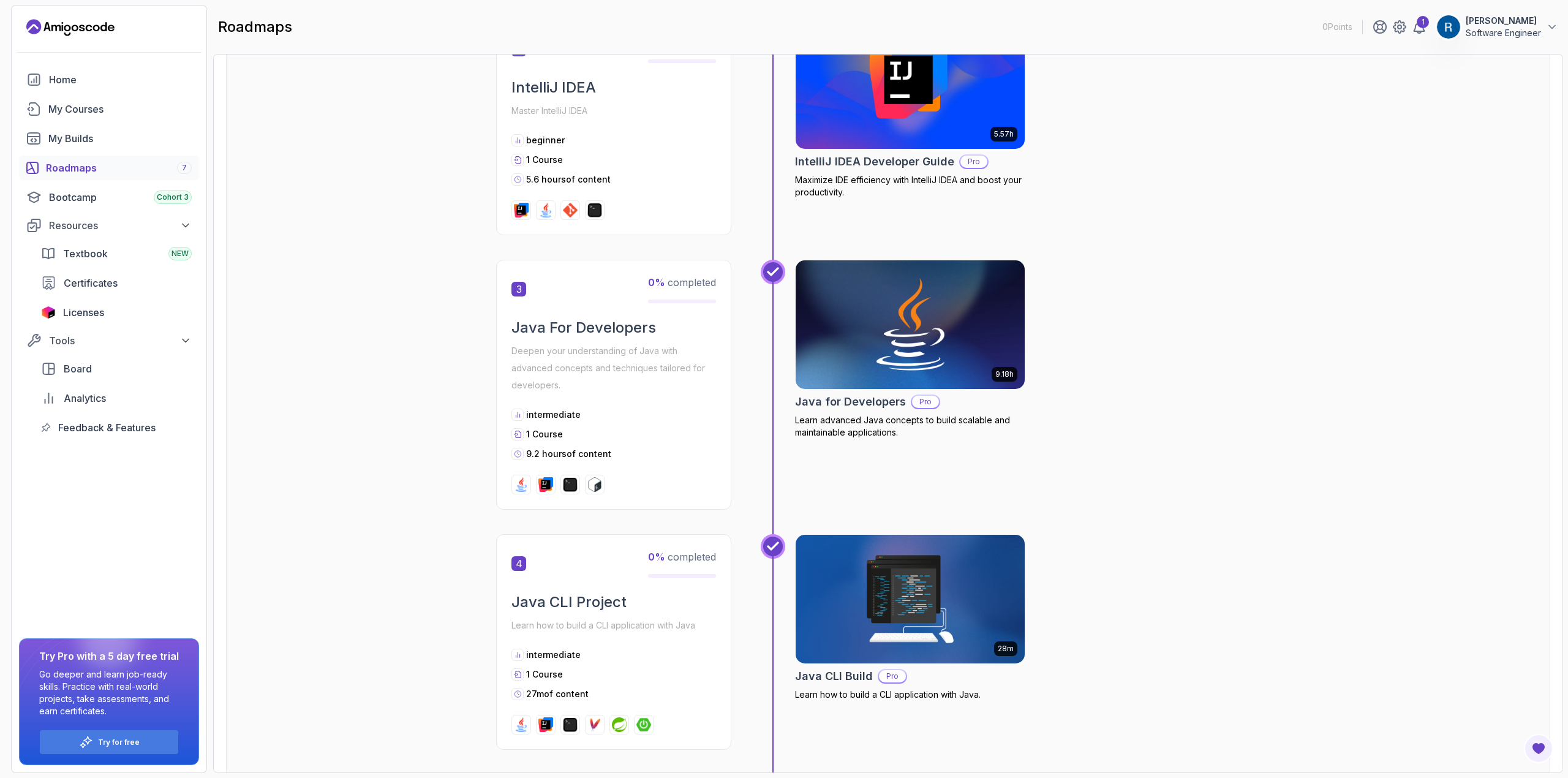
scroll to position [537, 0]
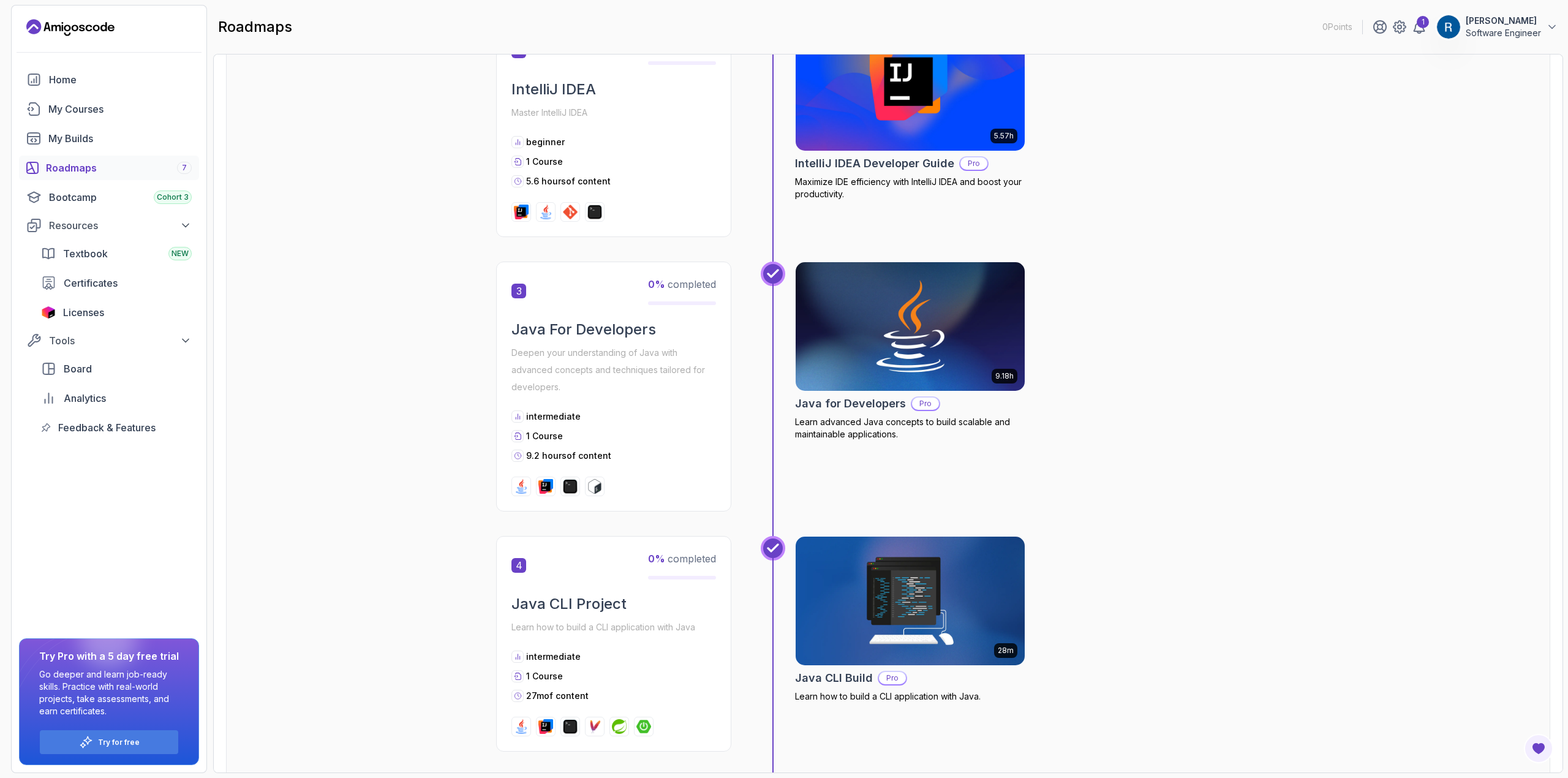
click at [668, 316] on div "3 0 % completed Java For Developers Deepen your understanding of Java with adva…" at bounding box center [613, 387] width 235 height 250
click at [861, 325] on img at bounding box center [910, 326] width 241 height 135
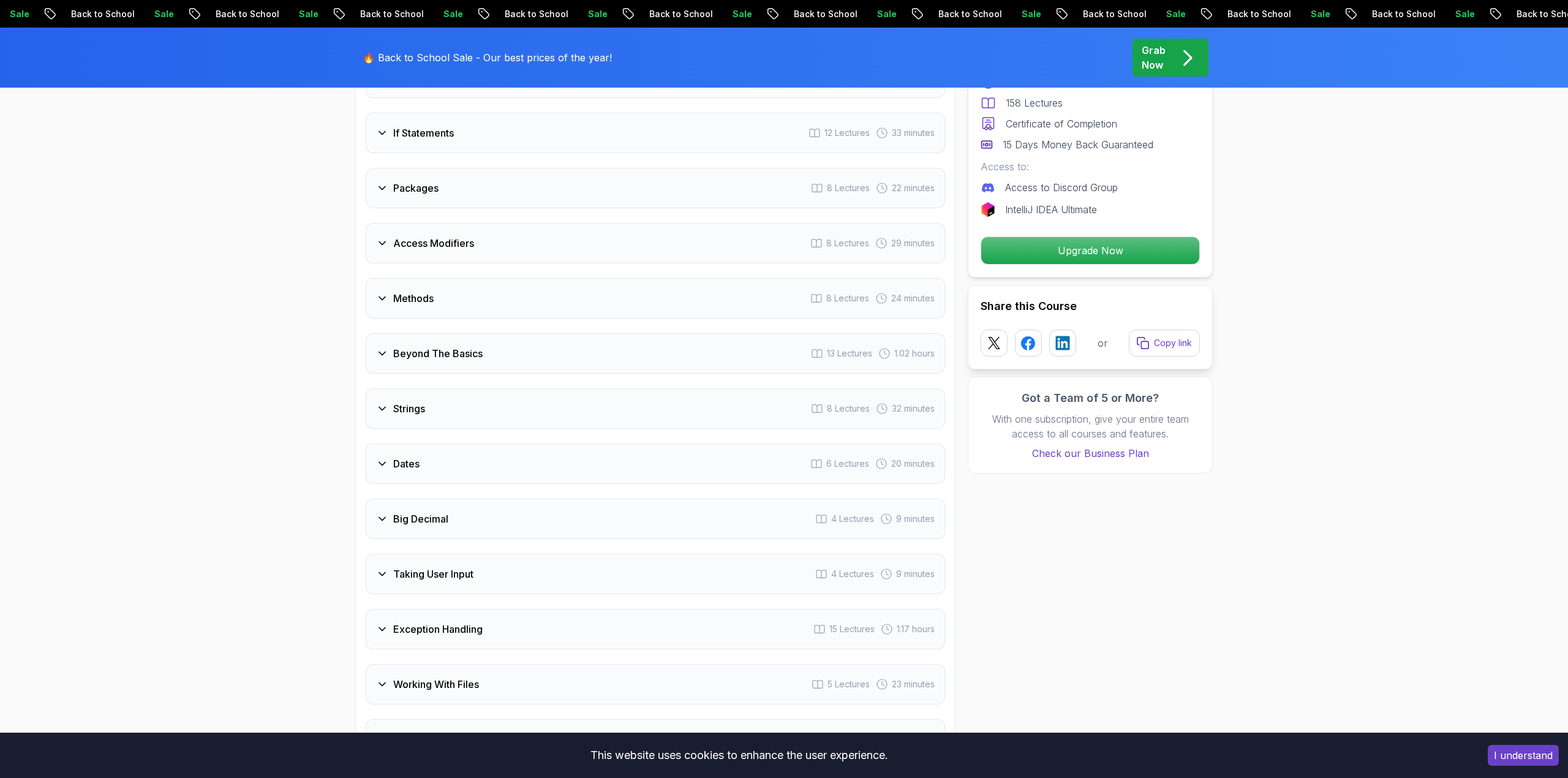
scroll to position [1822, 0]
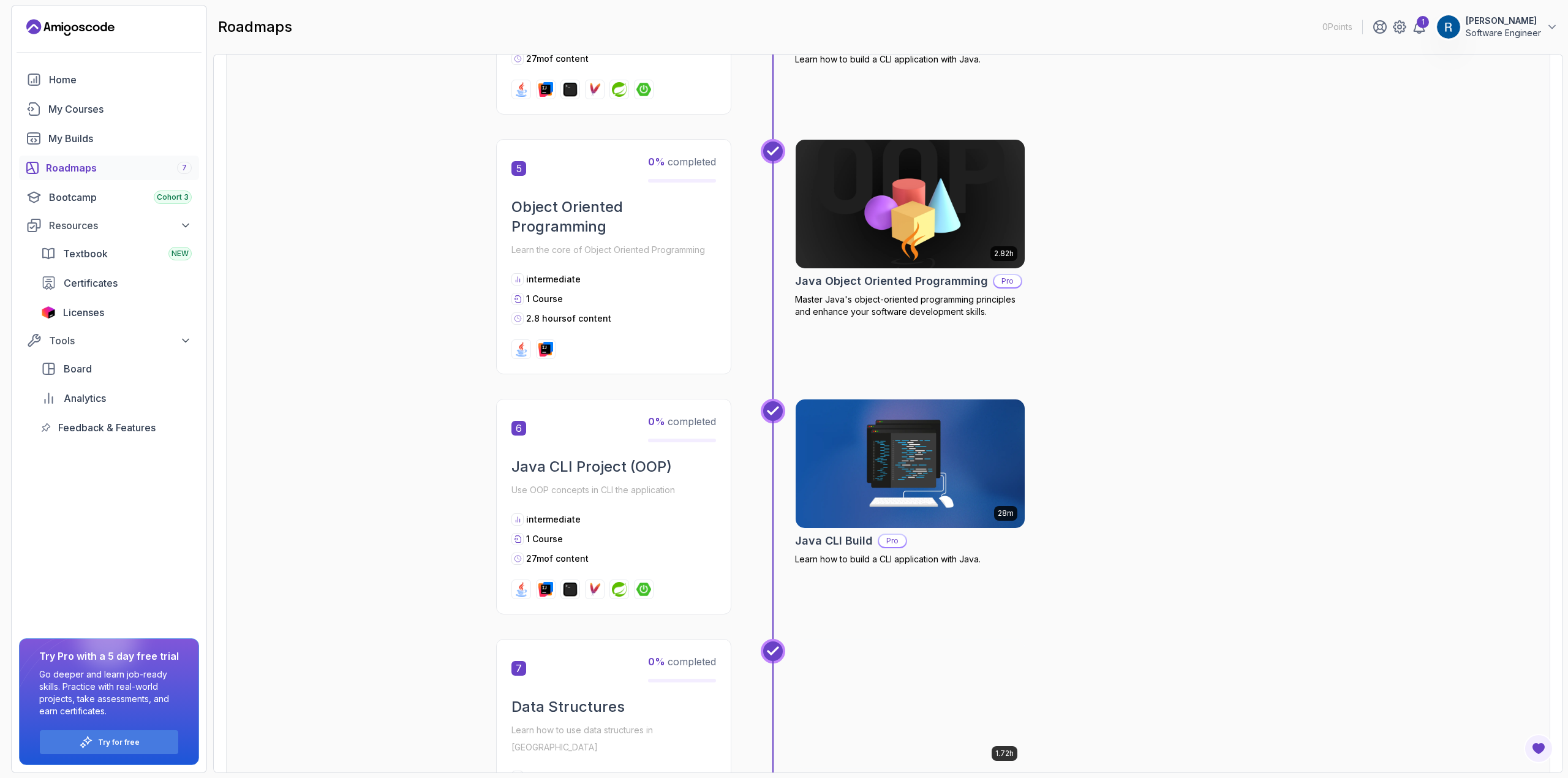
scroll to position [1158, 0]
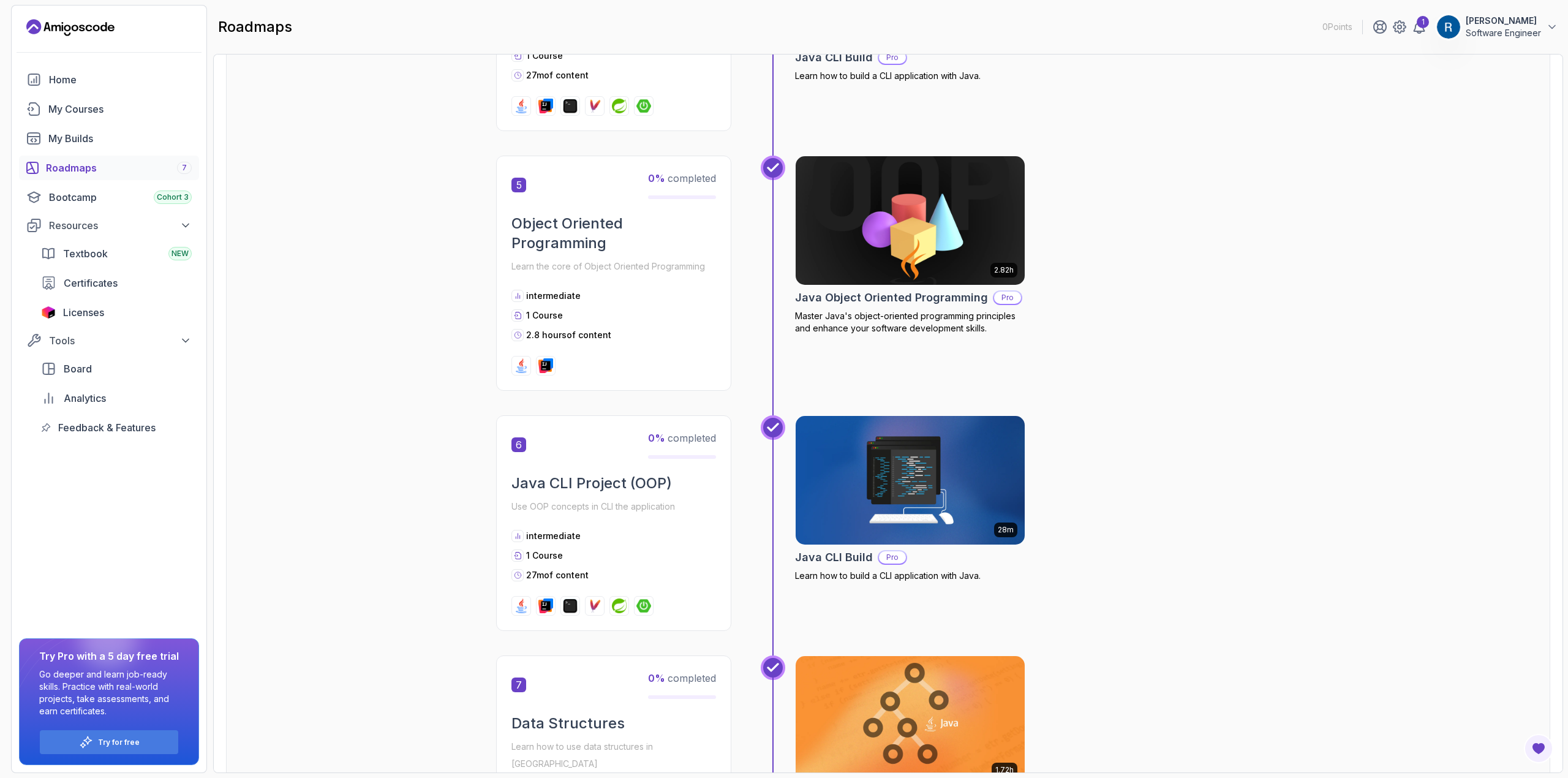
click at [938, 215] on img at bounding box center [910, 221] width 241 height 135
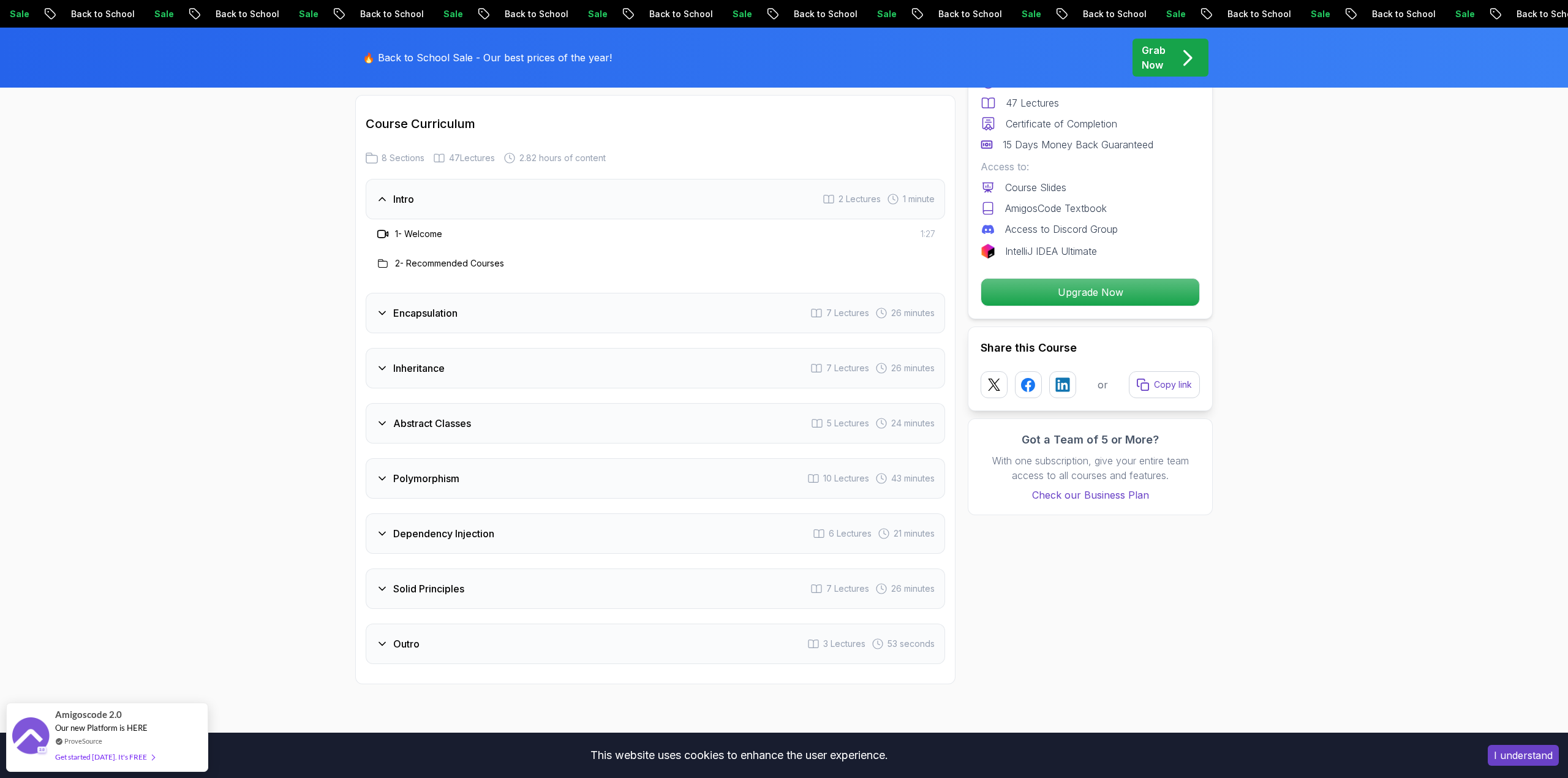
scroll to position [1574, 0]
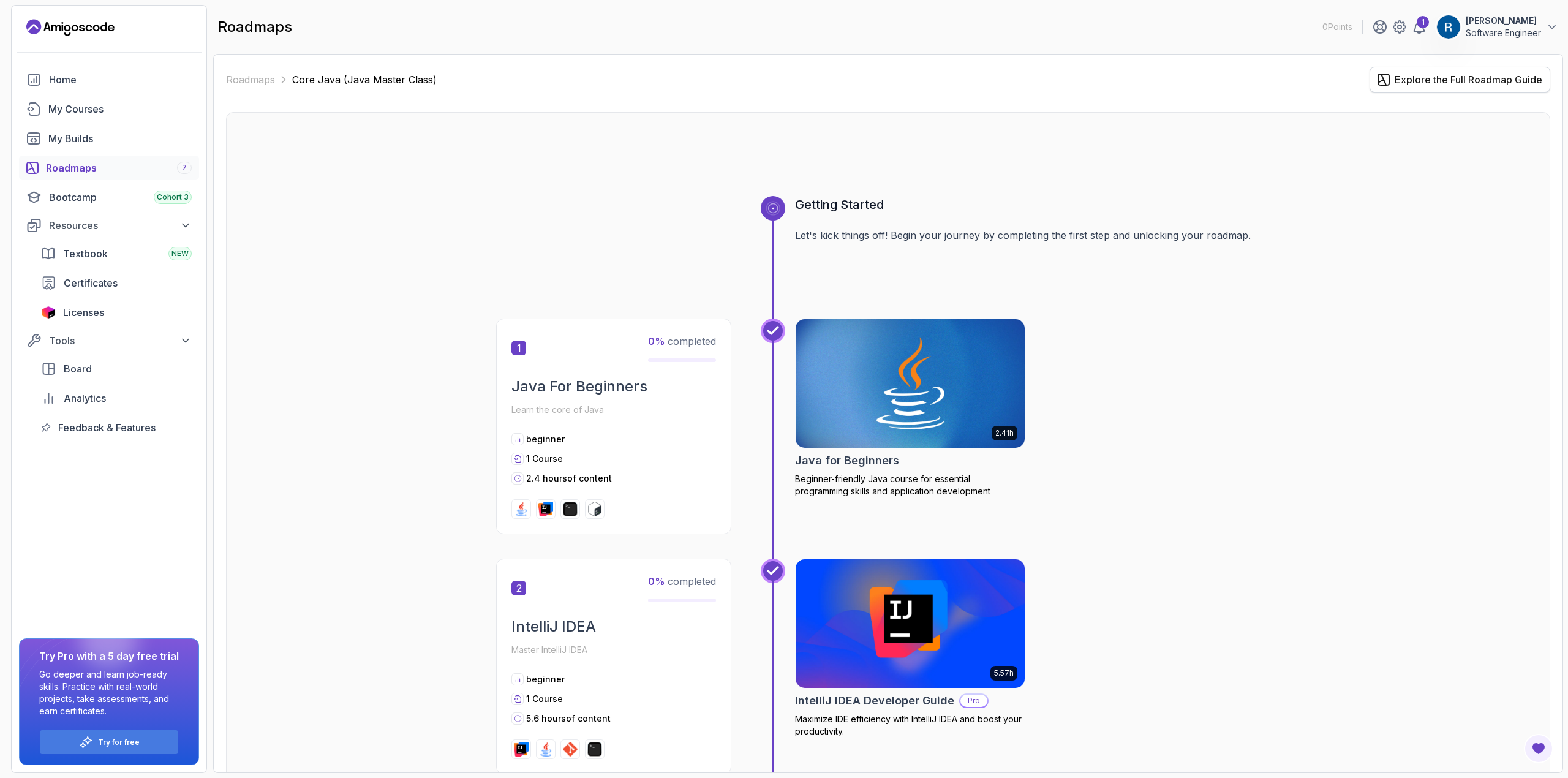
click at [1390, 74] on button "Explore the Full Roadmap Guide" at bounding box center [1460, 79] width 181 height 25
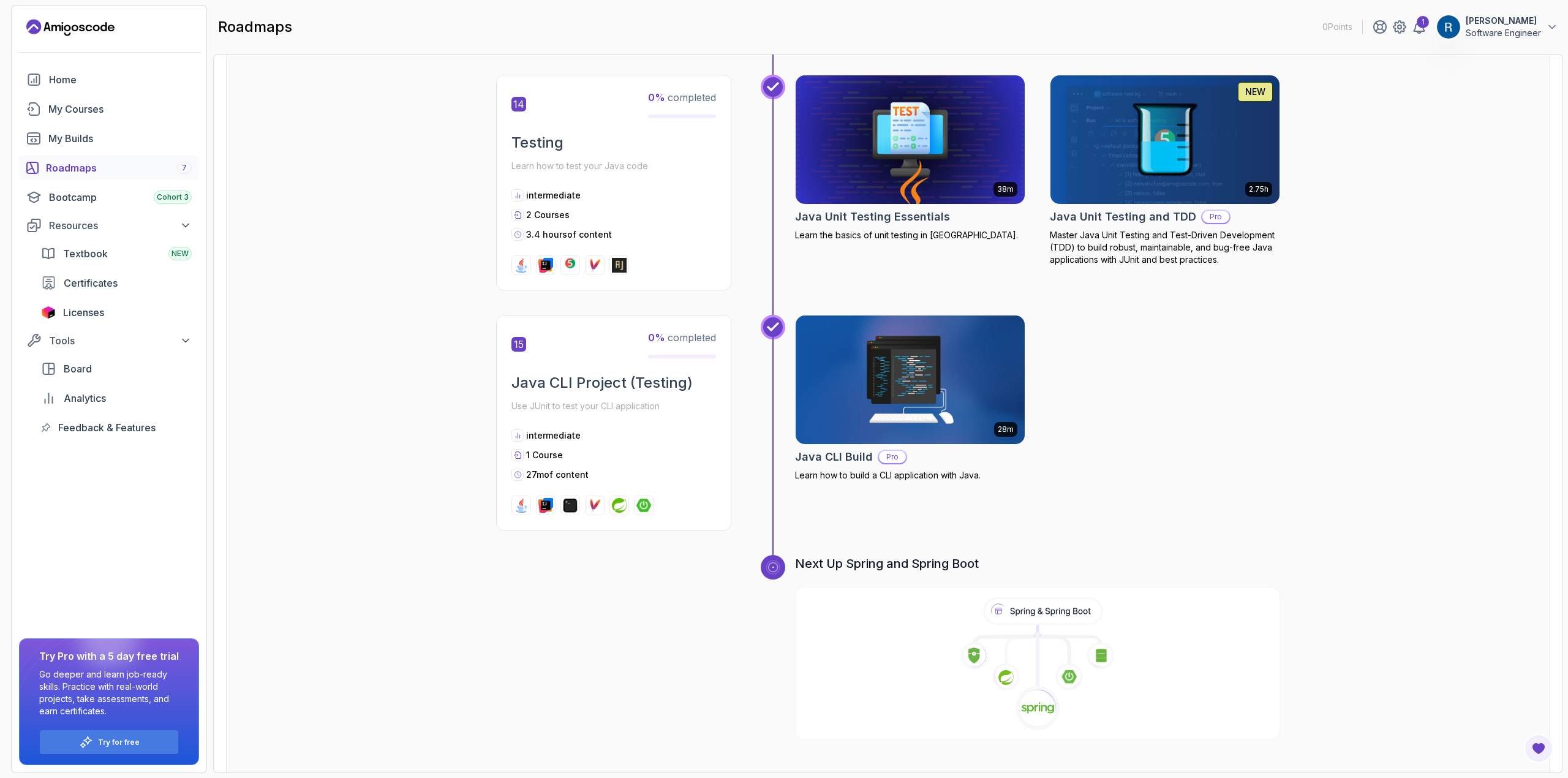
scroll to position [3673, 0]
click at [996, 625] on icon at bounding box center [1038, 665] width 488 height 141
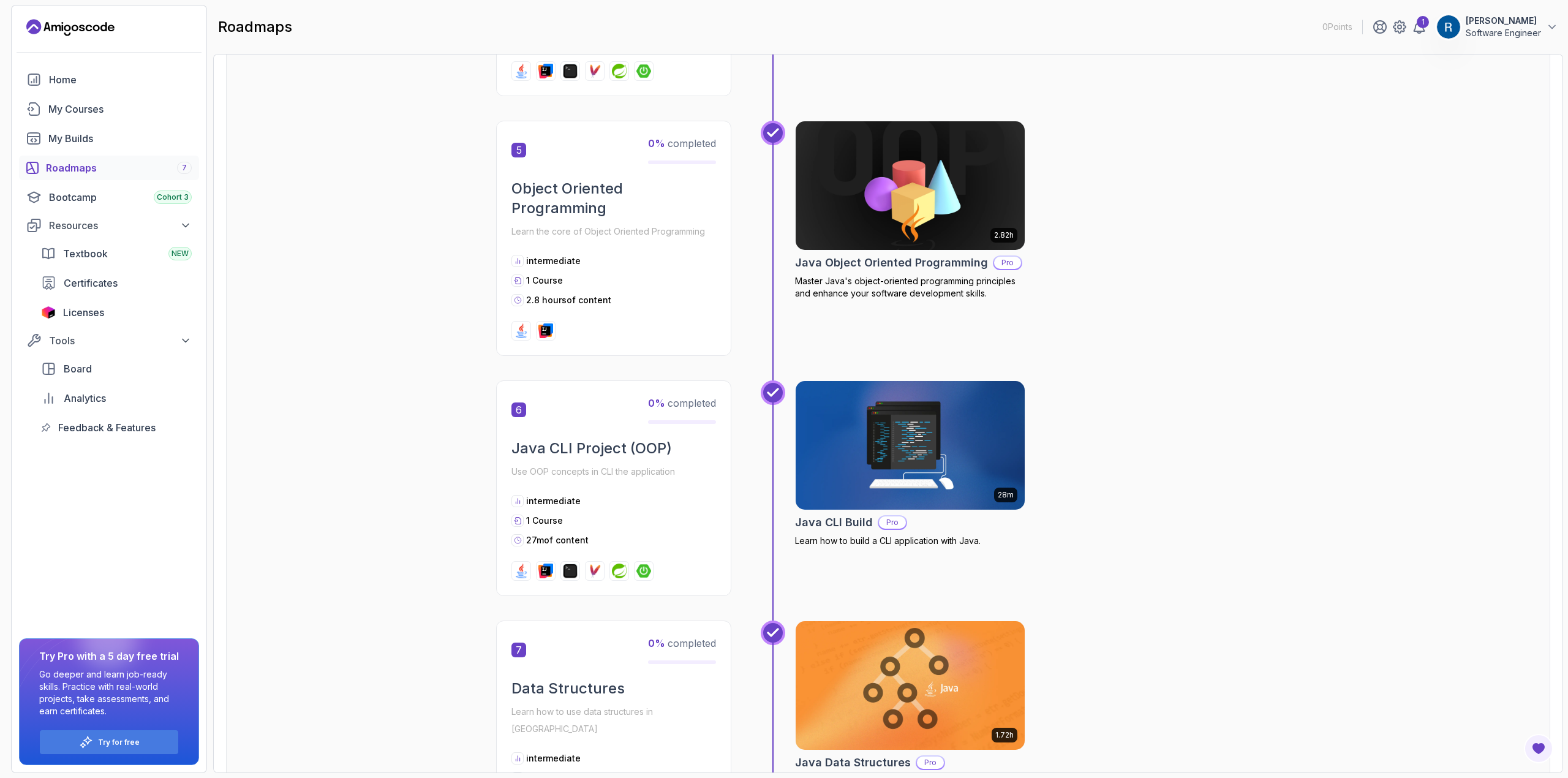
scroll to position [1192, 0]
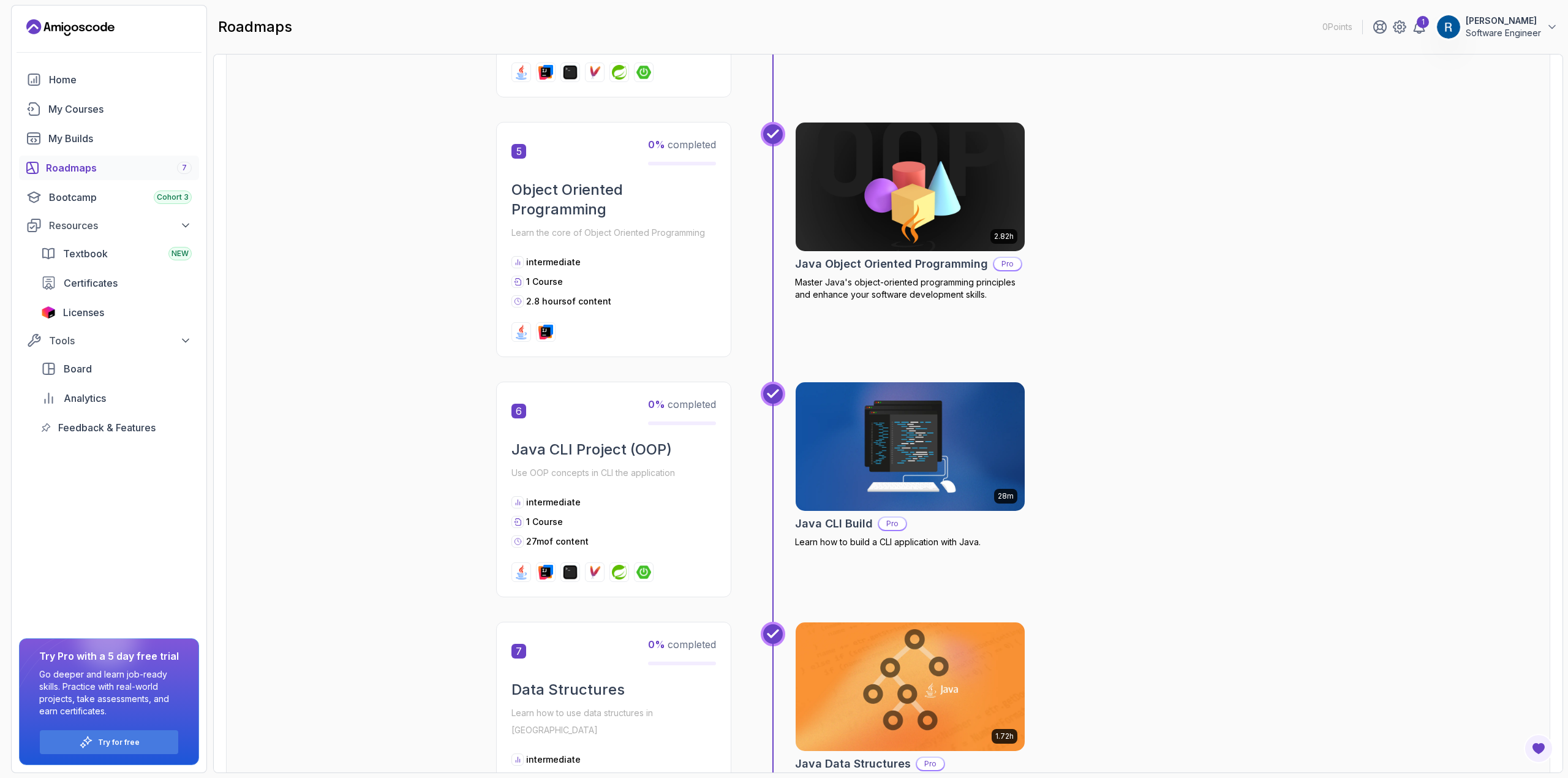
click at [923, 447] on img at bounding box center [910, 447] width 241 height 135
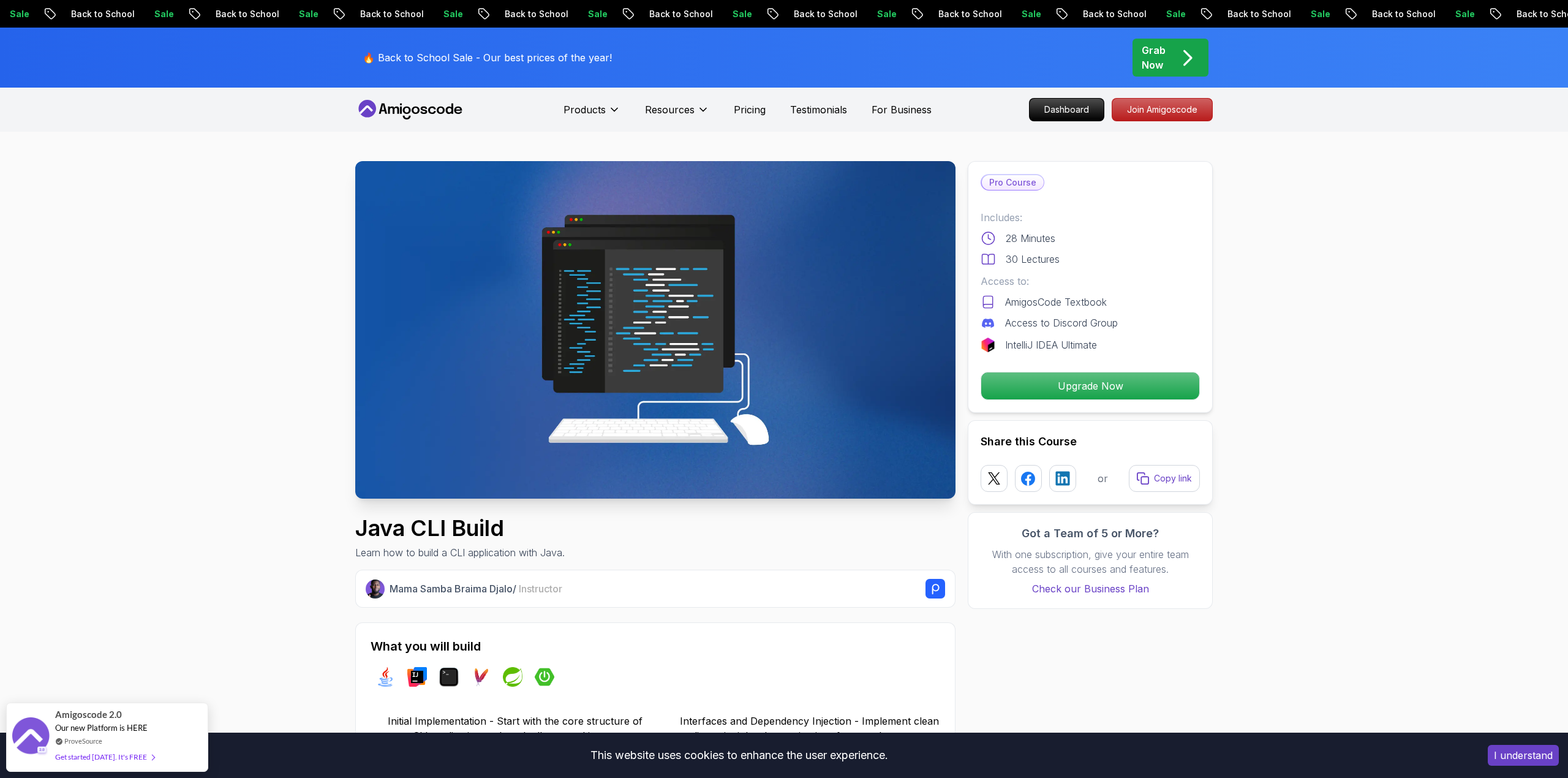
click at [1513, 749] on button "I understand" at bounding box center [1523, 756] width 71 height 21
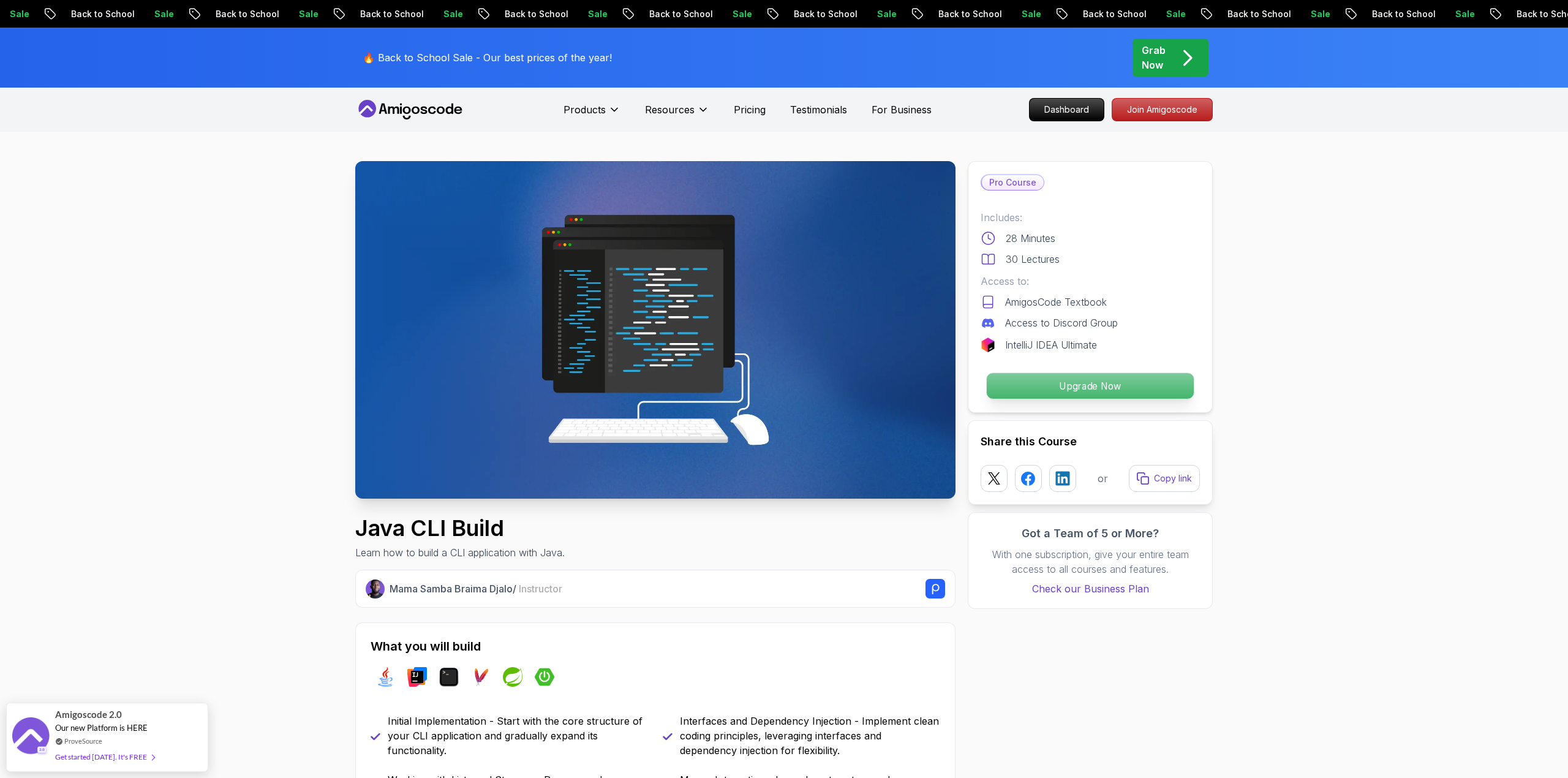
click at [1131, 375] on p "Upgrade Now" at bounding box center [1090, 386] width 207 height 25
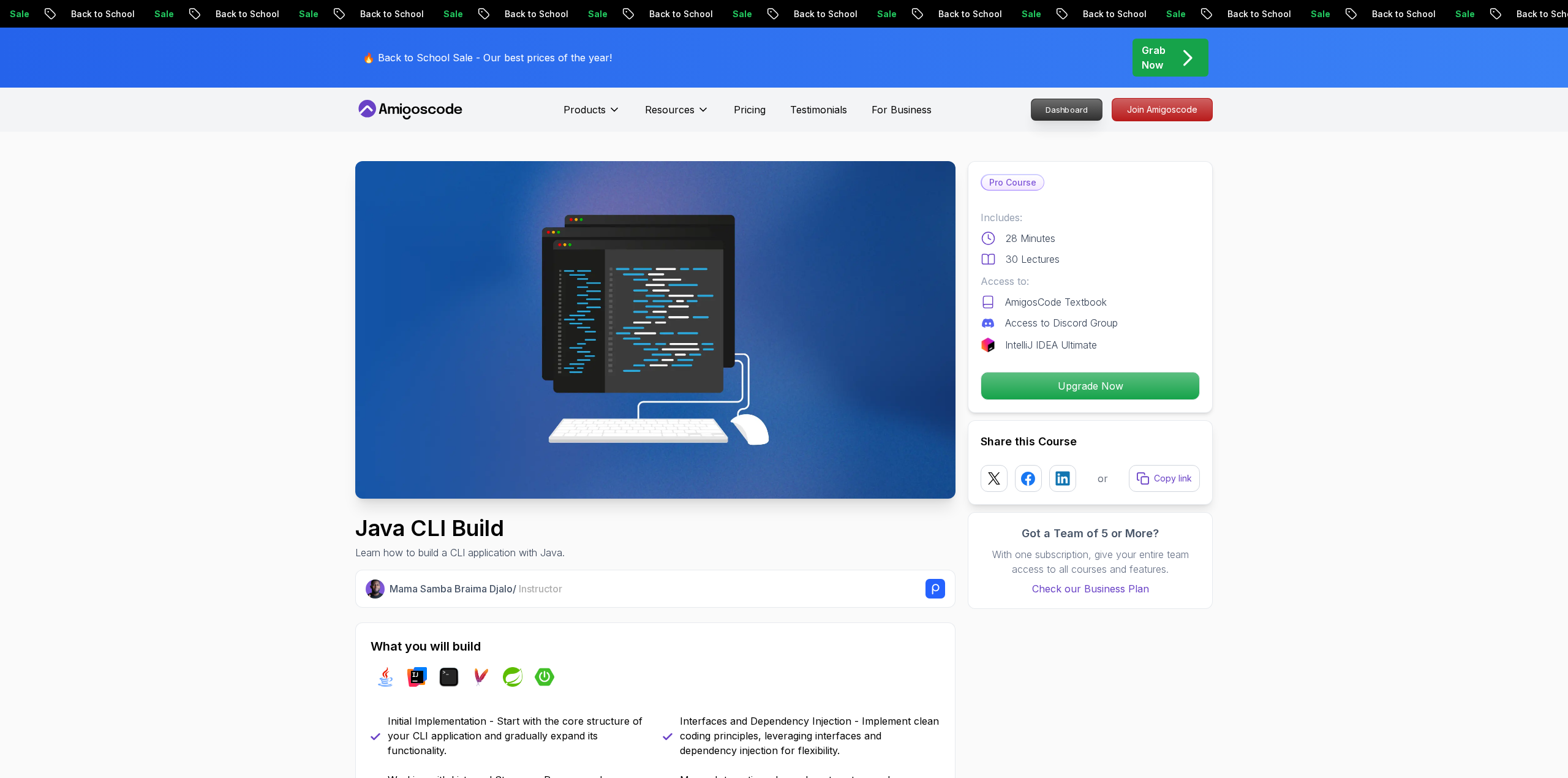
click at [1065, 101] on p "Dashboard" at bounding box center [1067, 110] width 70 height 21
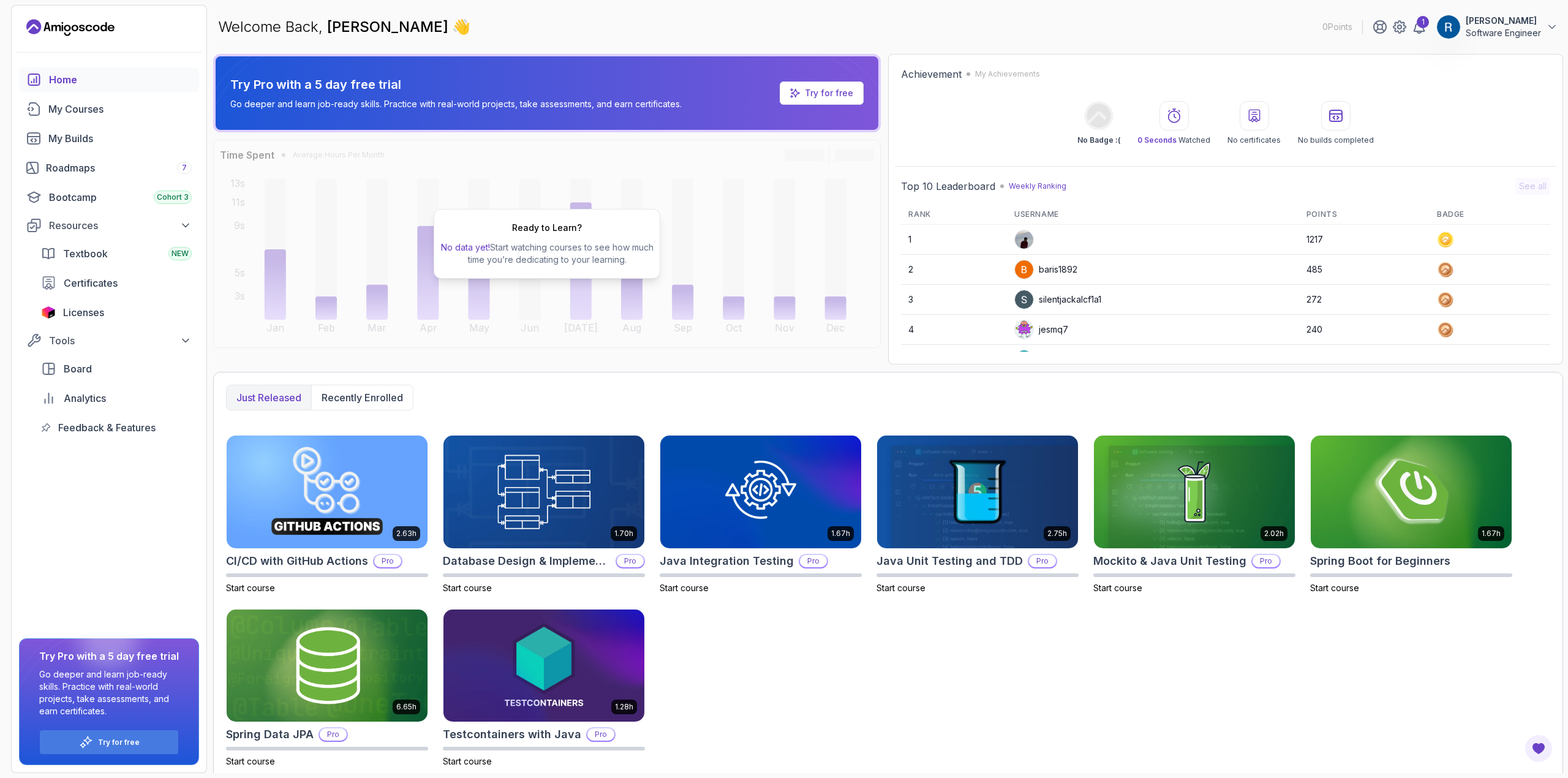
click at [841, 85] on link "Try for free" at bounding box center [821, 93] width 84 height 23
click at [833, 94] on p "Try for free" at bounding box center [829, 93] width 49 height 12
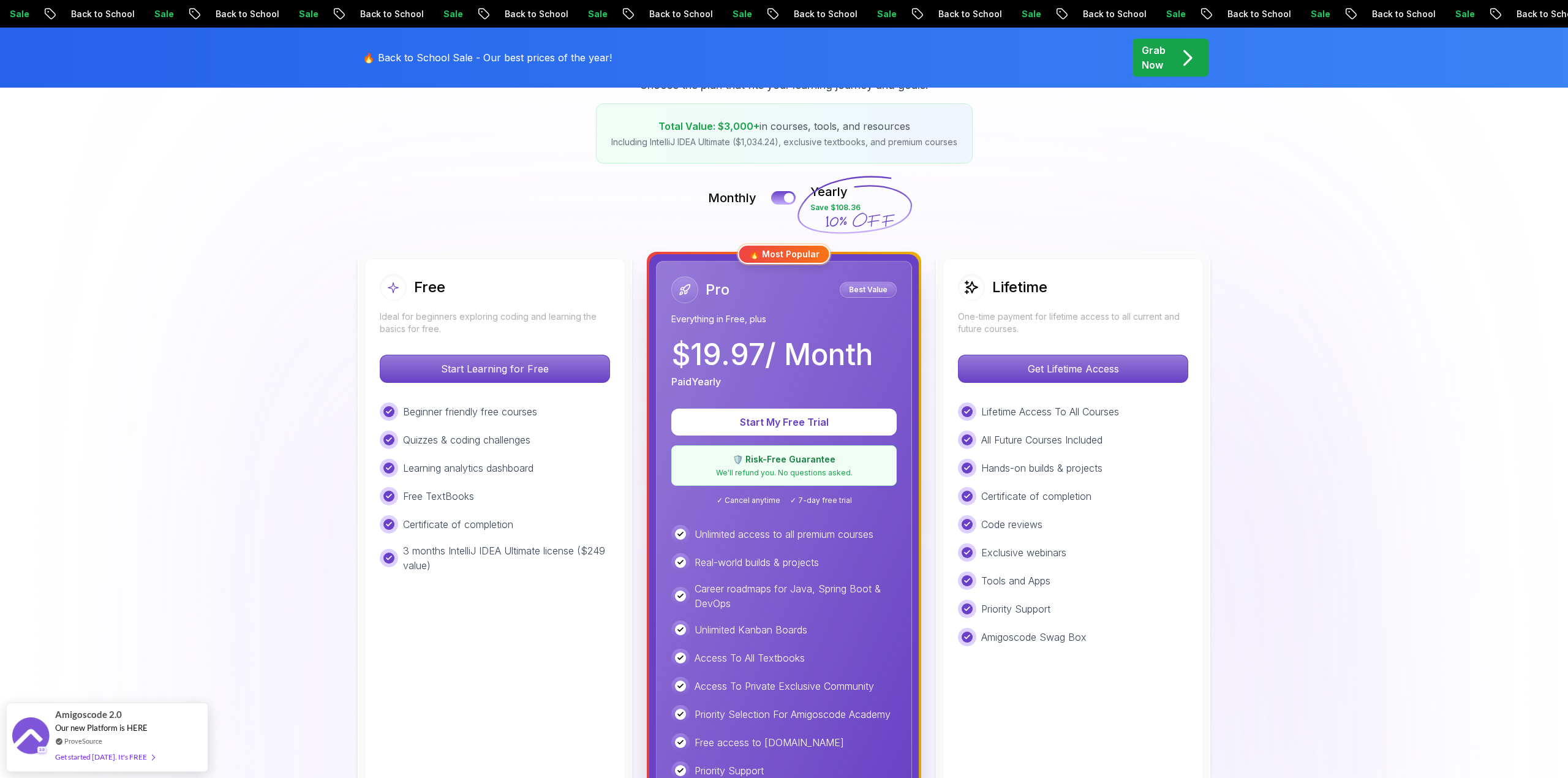
scroll to position [189, 0]
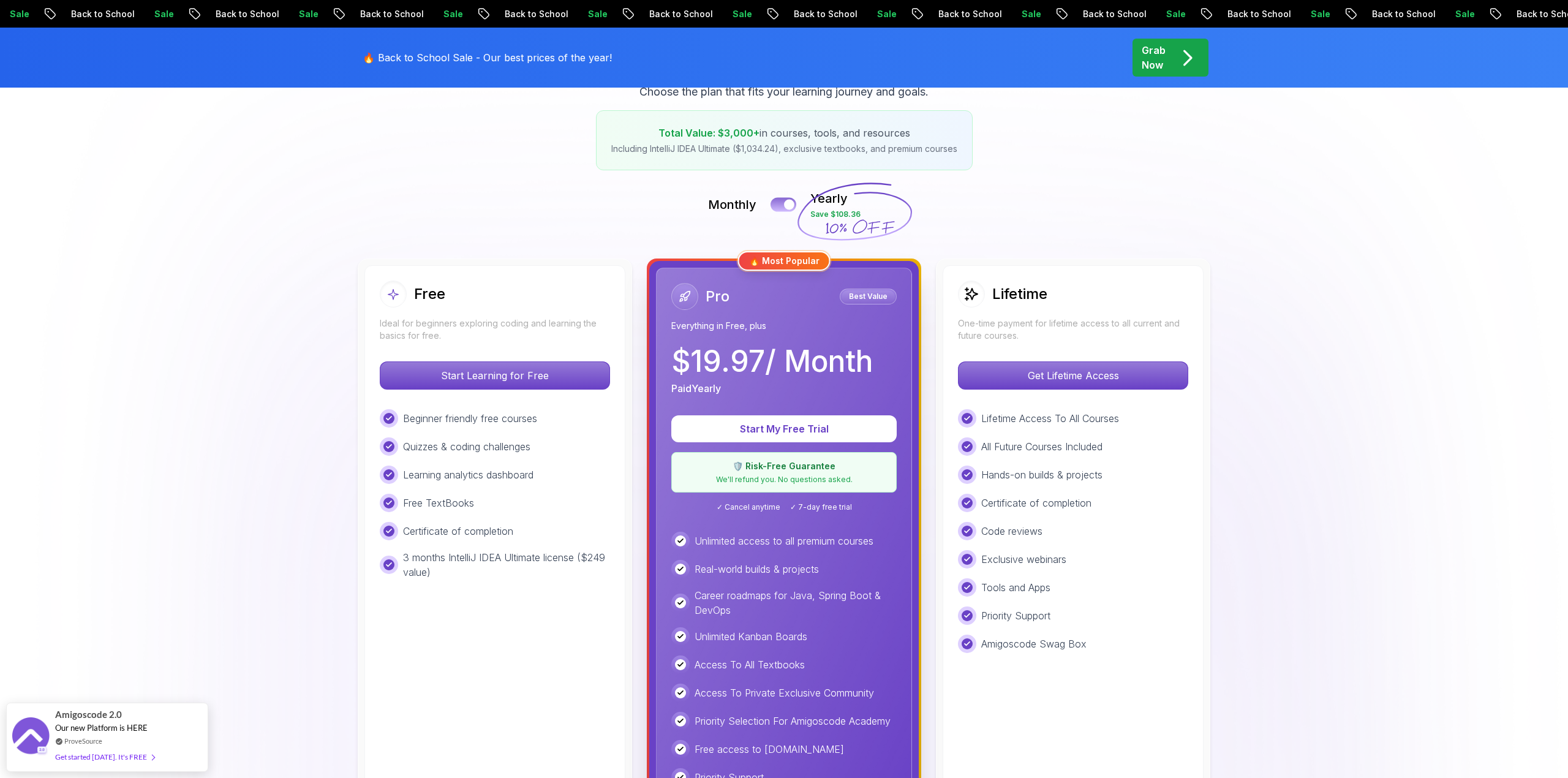
click at [783, 209] on button at bounding box center [783, 204] width 25 height 14
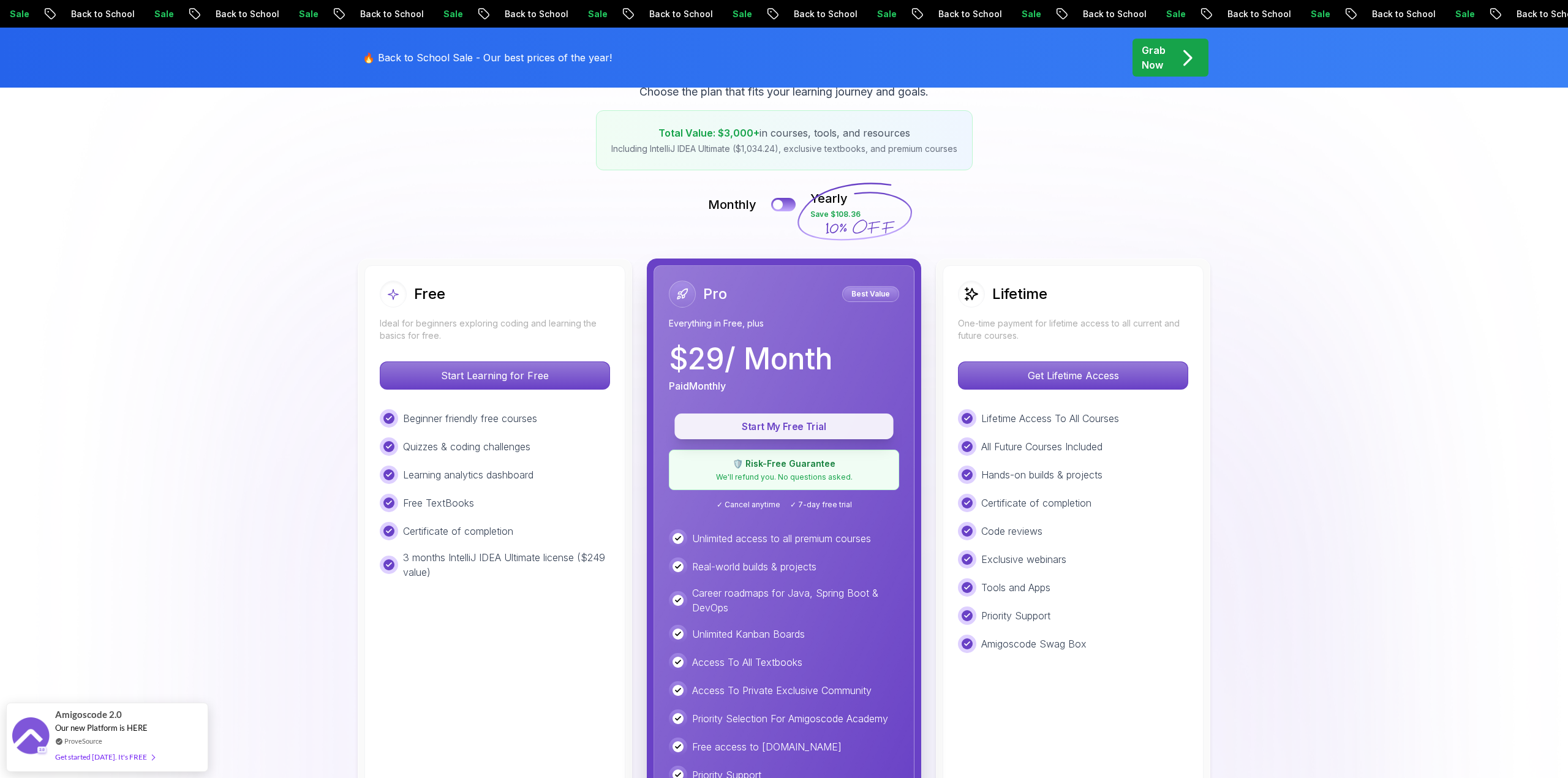
click at [759, 420] on p "Start My Free Trial" at bounding box center [783, 426] width 191 height 14
